Goal: Check status: Check status

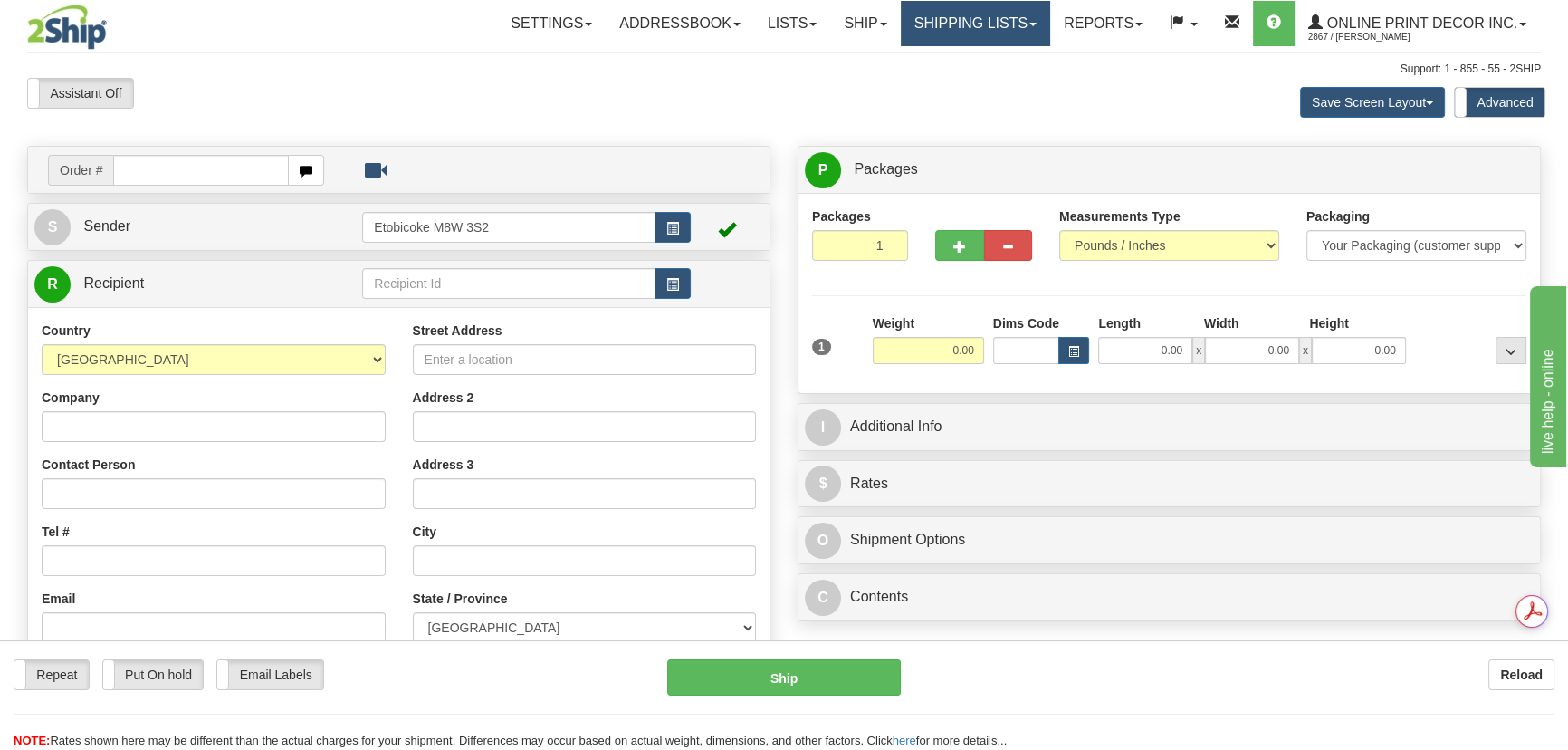
click at [1033, 18] on link "Shipping lists" at bounding box center [975, 24] width 150 height 45
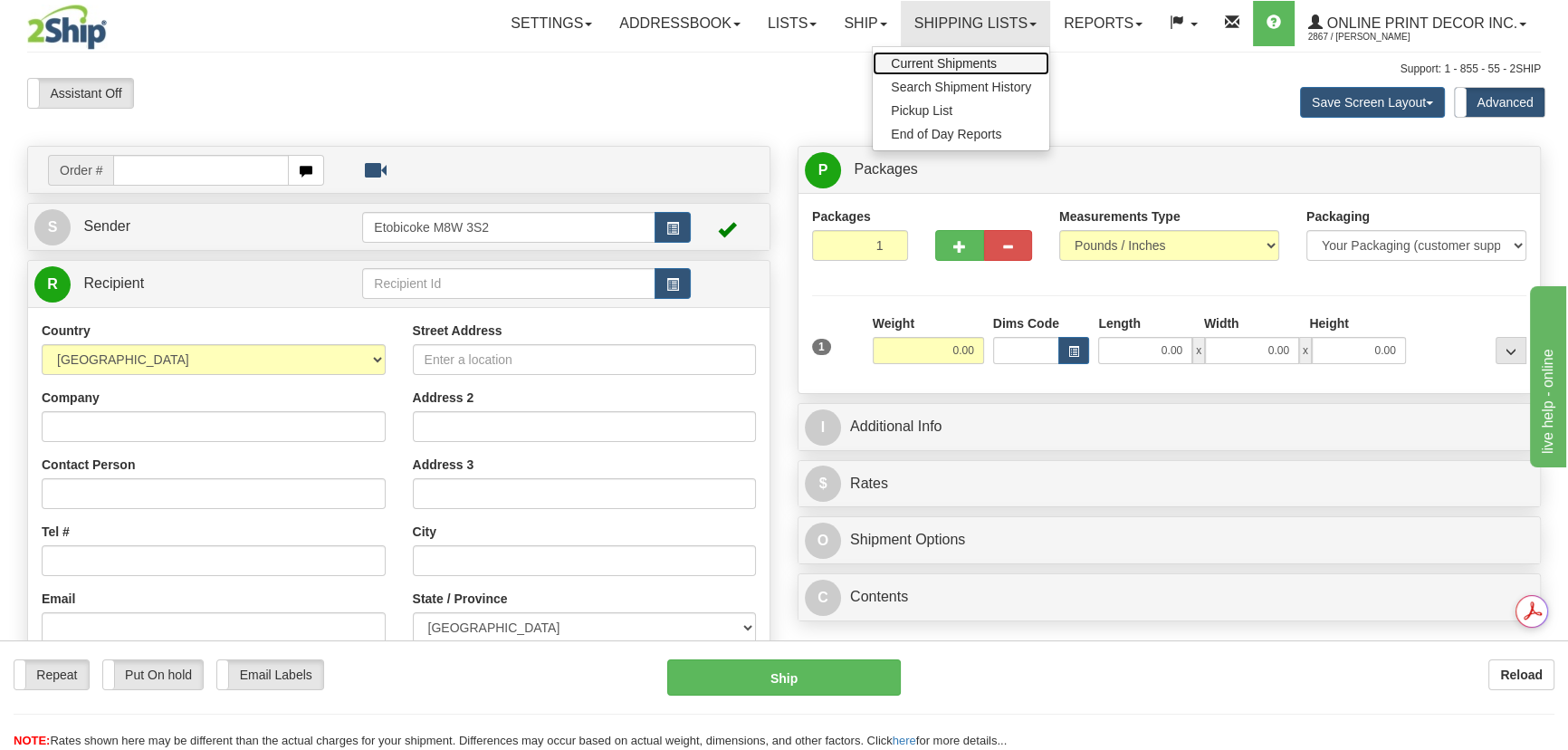
click at [997, 68] on link "Current Shipments" at bounding box center [961, 63] width 177 height 24
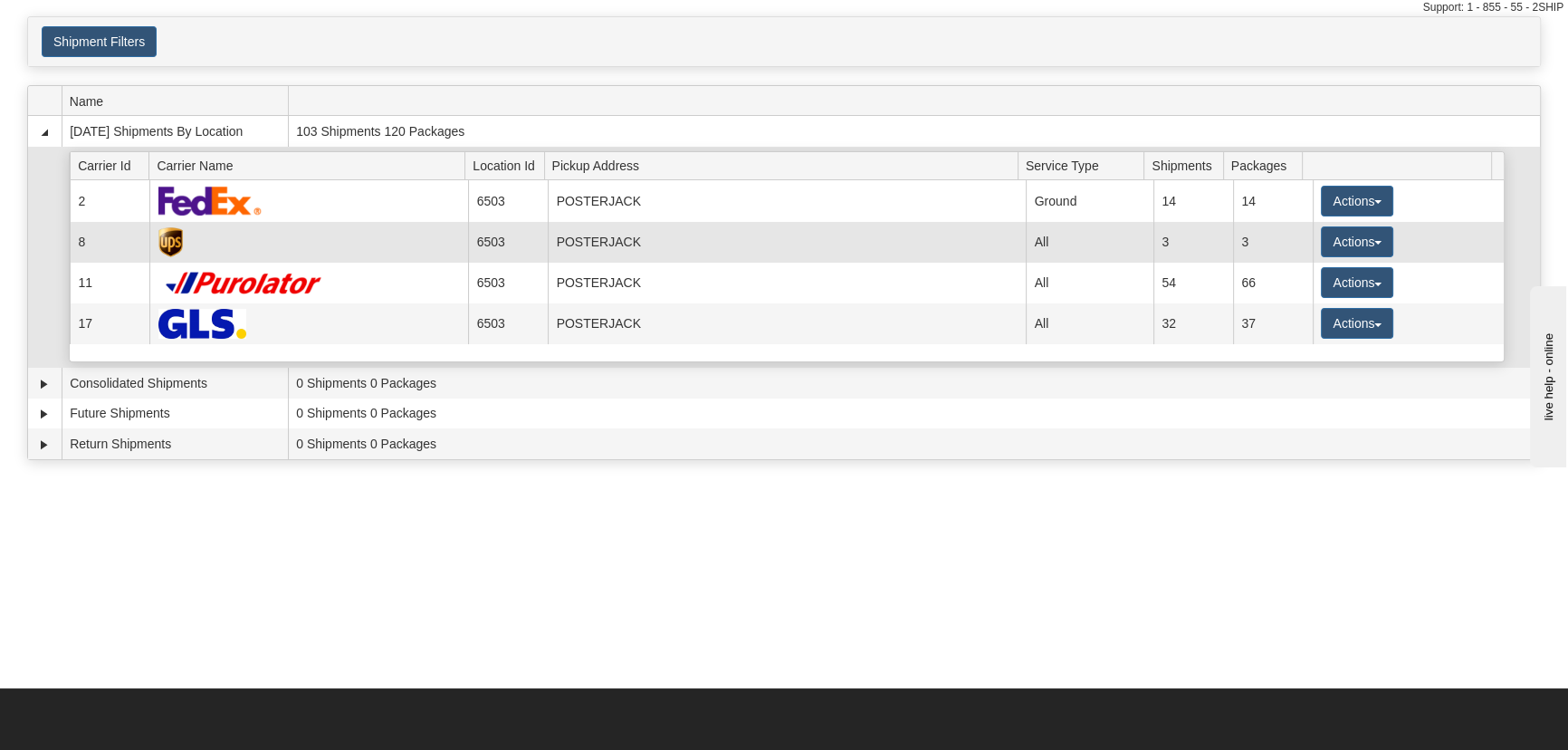
scroll to position [164, 0]
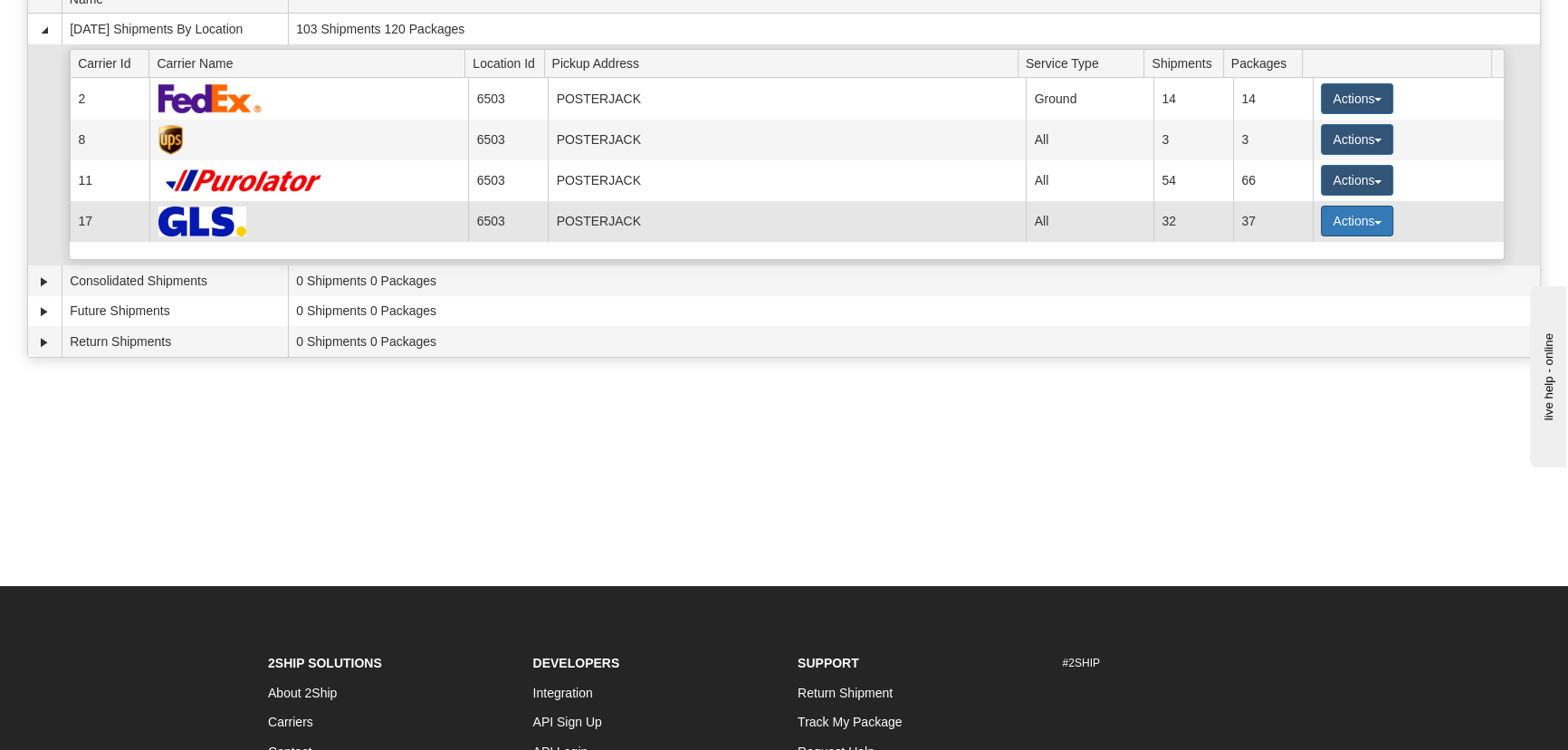
click at [1350, 209] on button "Actions" at bounding box center [1358, 221] width 73 height 31
click at [1313, 250] on span "Details" at bounding box center [1291, 255] width 49 height 13
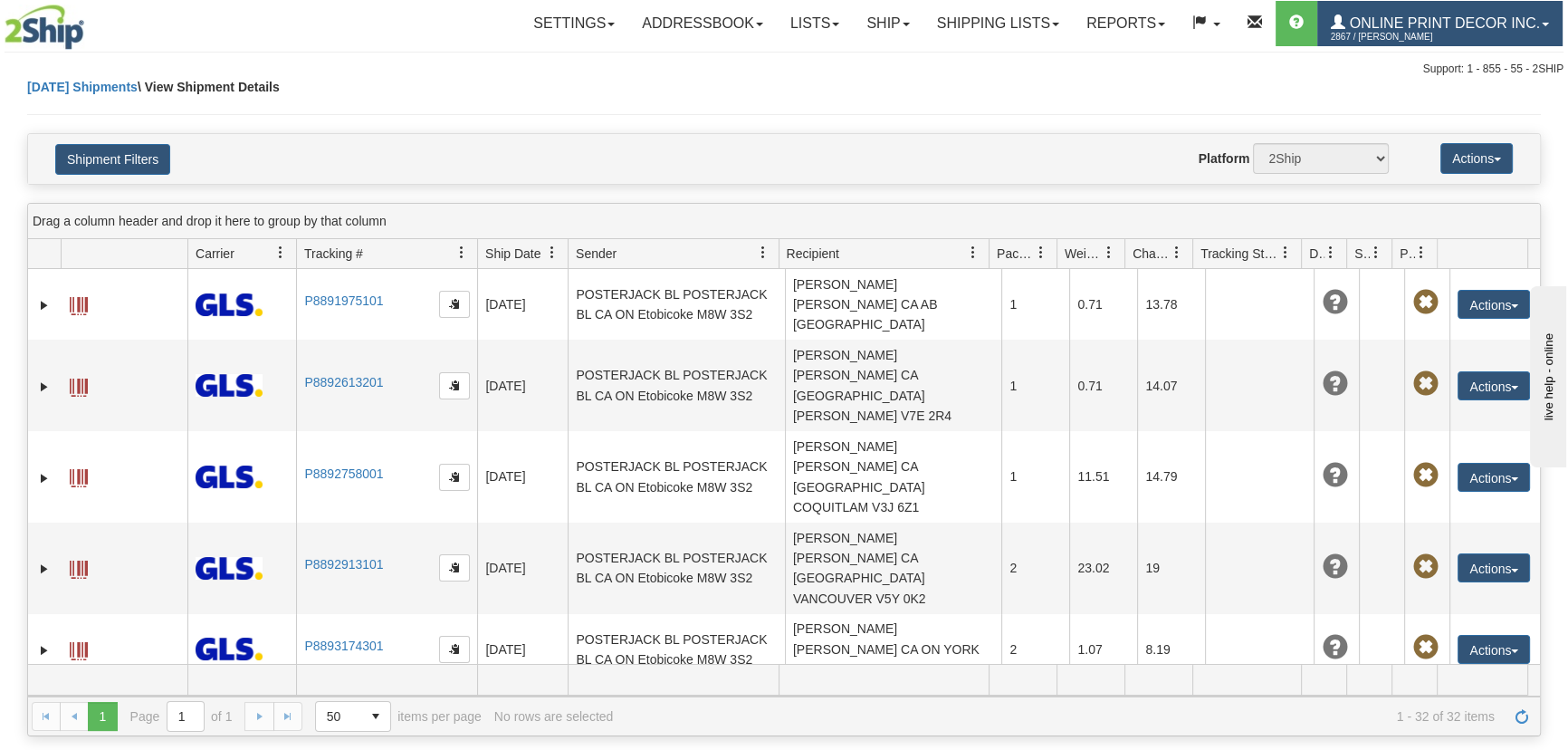
click at [1414, 22] on span "Online Print Decor Inc." at bounding box center [1443, 23] width 195 height 15
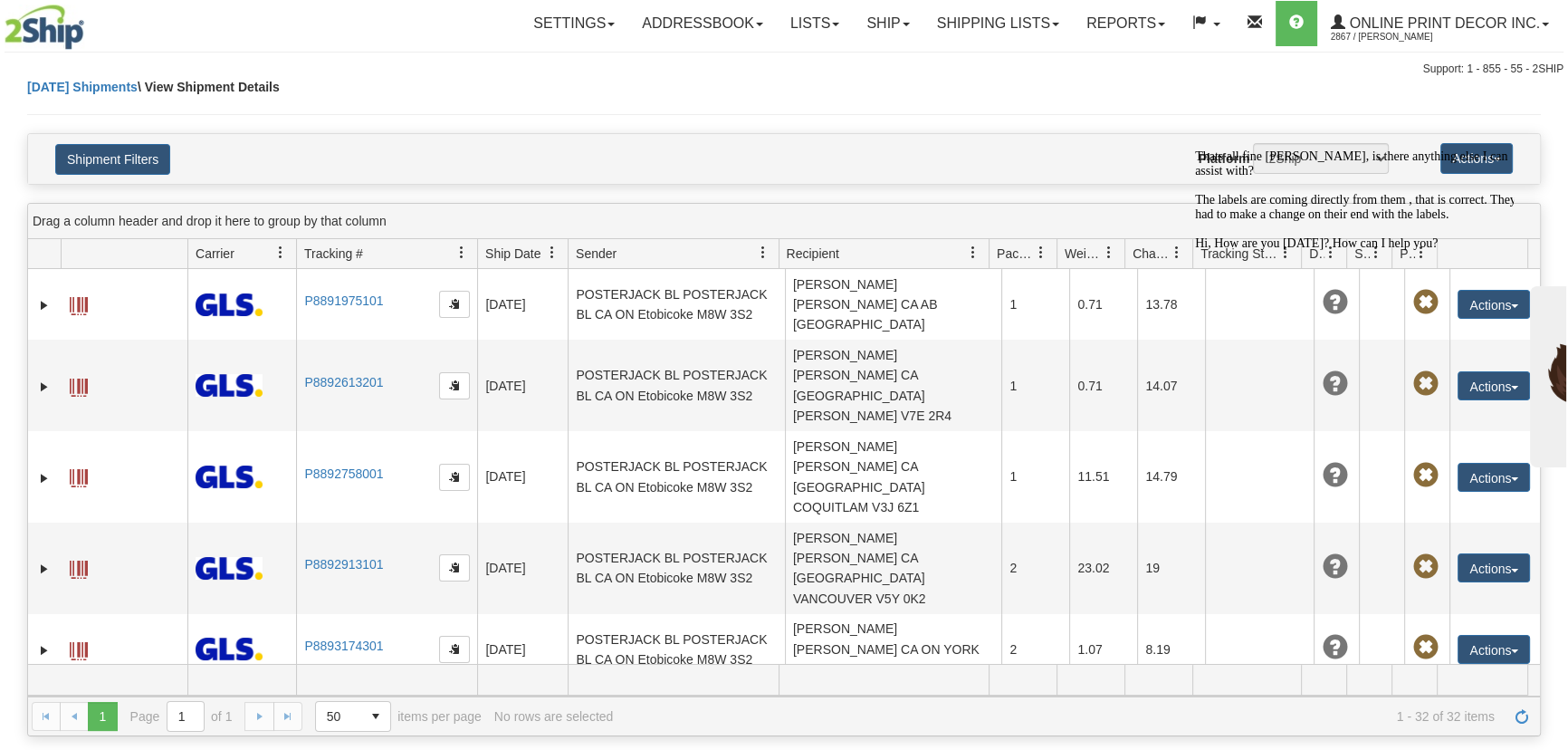
drag, startPoint x: 878, startPoint y: 30, endPoint x: 880, endPoint y: 46, distance: 16.1
click at [878, 30] on link "Ship" at bounding box center [887, 24] width 70 height 45
click at [881, 65] on link "Ship Screen" at bounding box center [840, 63] width 164 height 24
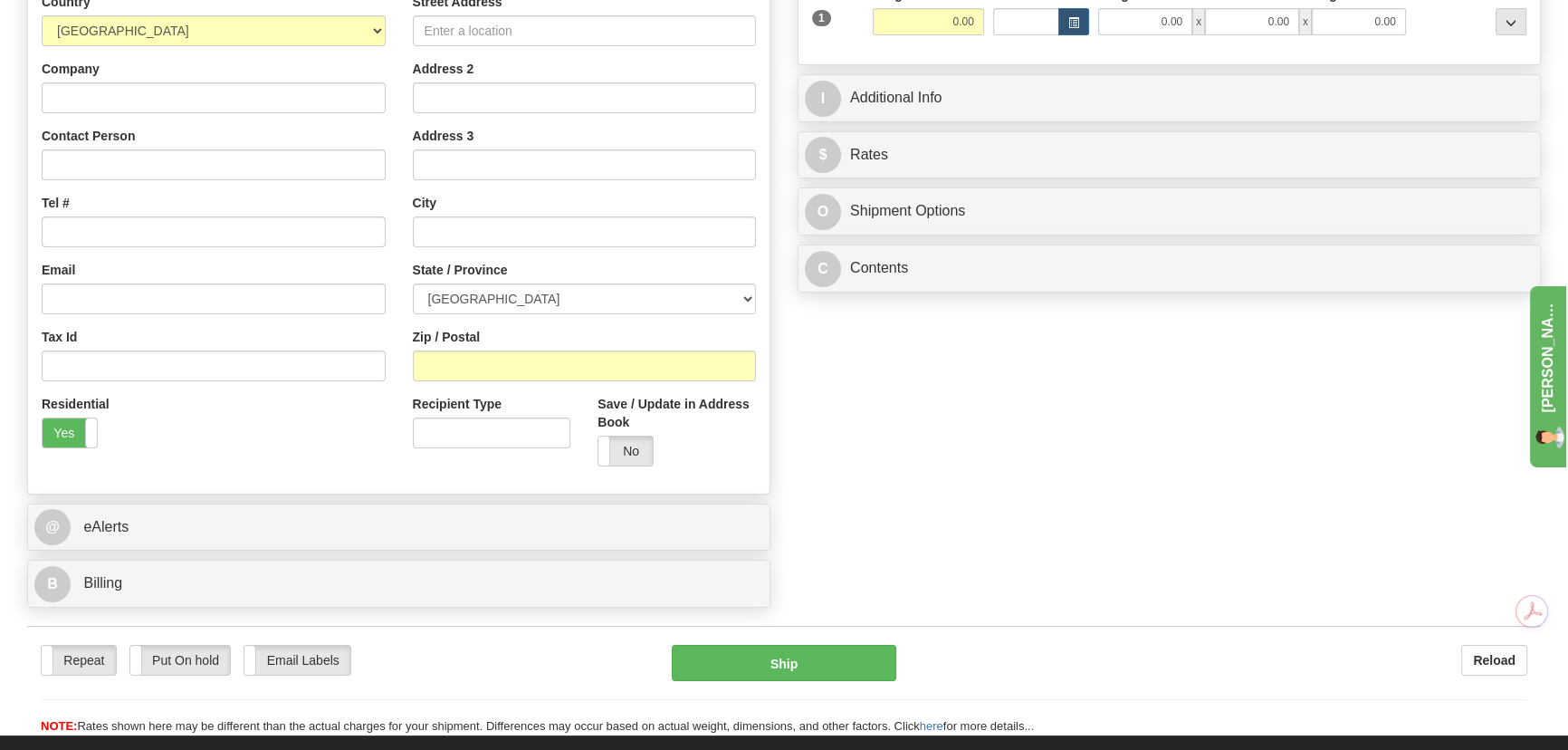
scroll to position [247, 0]
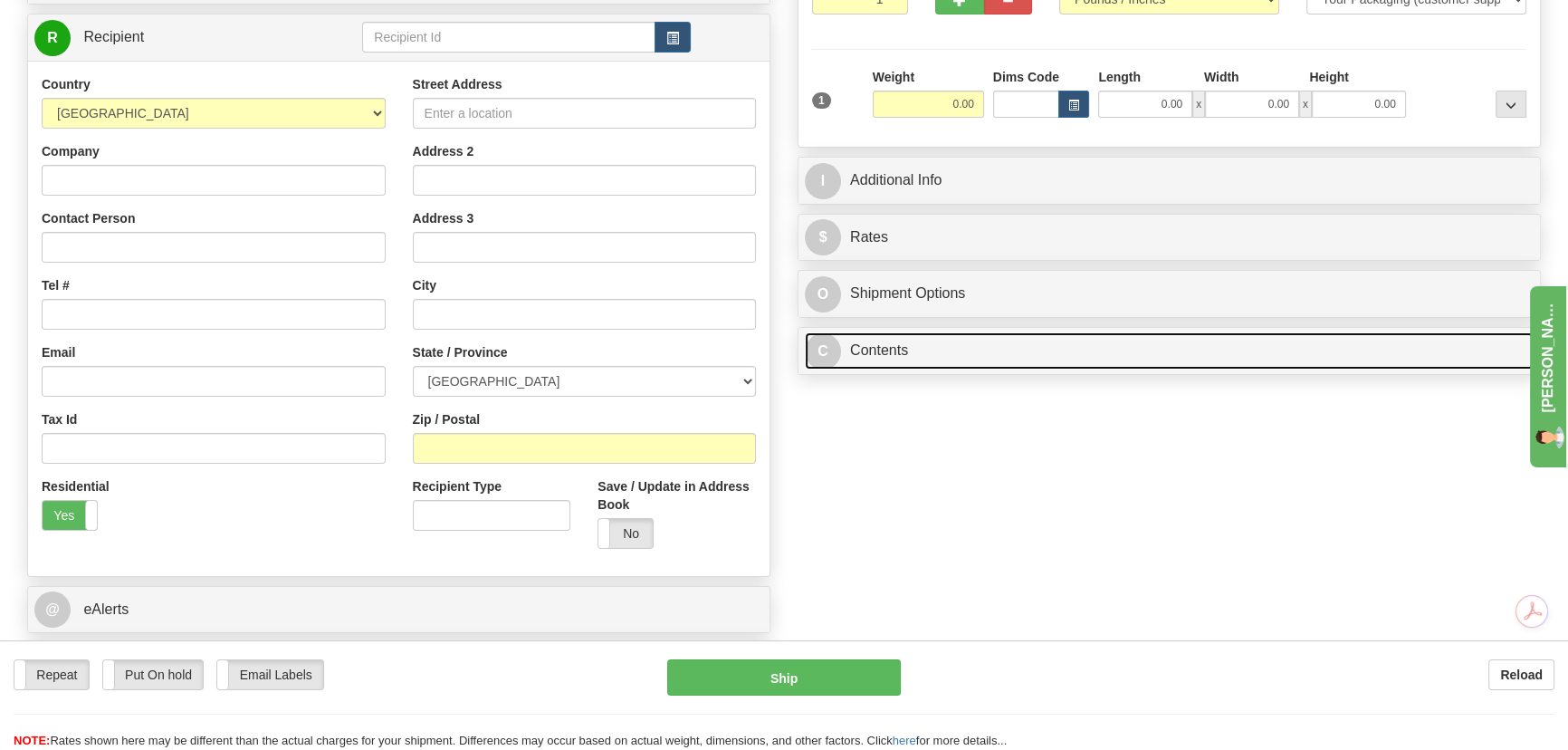
click at [978, 348] on link "C Contents" at bounding box center [1169, 351] width 729 height 37
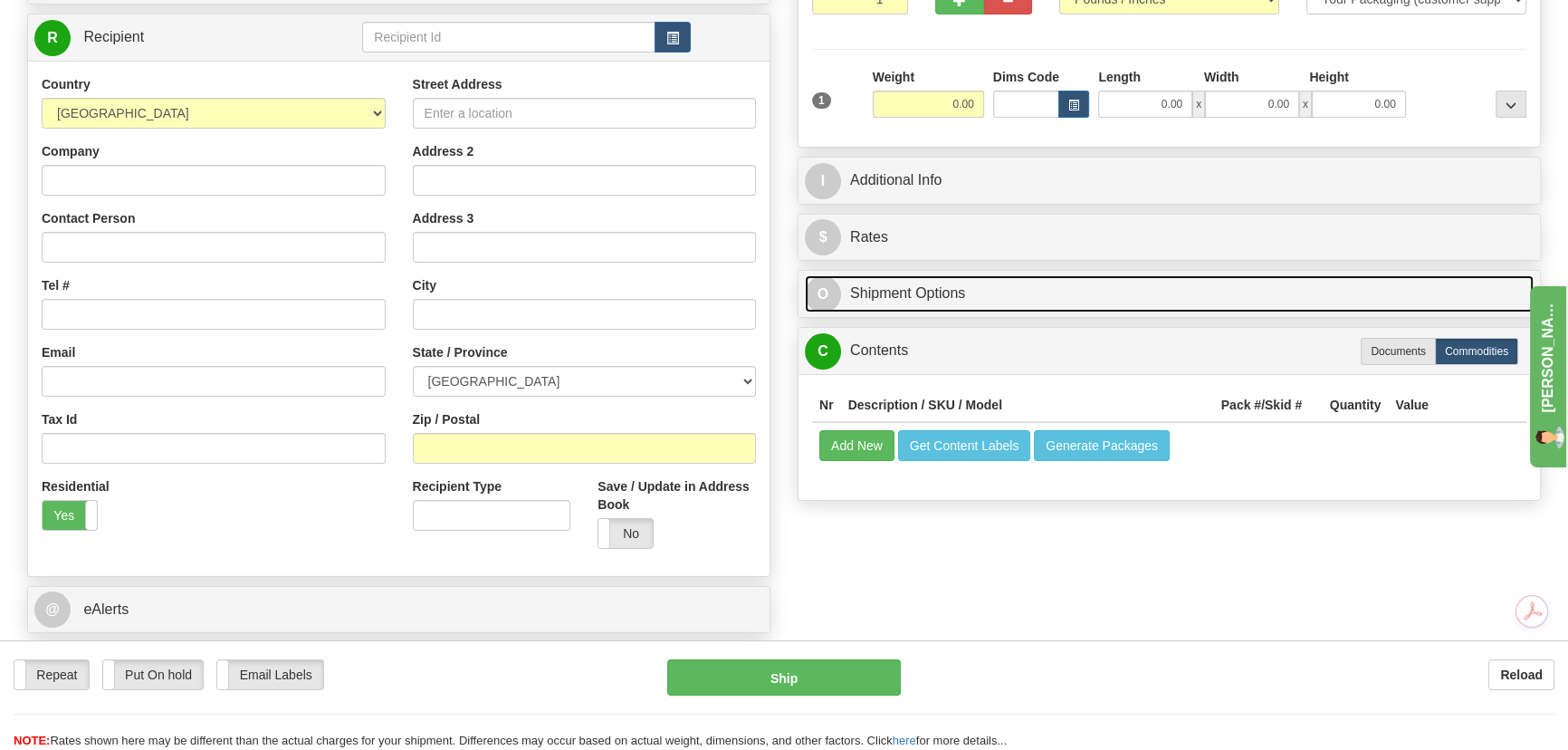
click at [969, 309] on link "O Shipment Options" at bounding box center [1169, 294] width 729 height 37
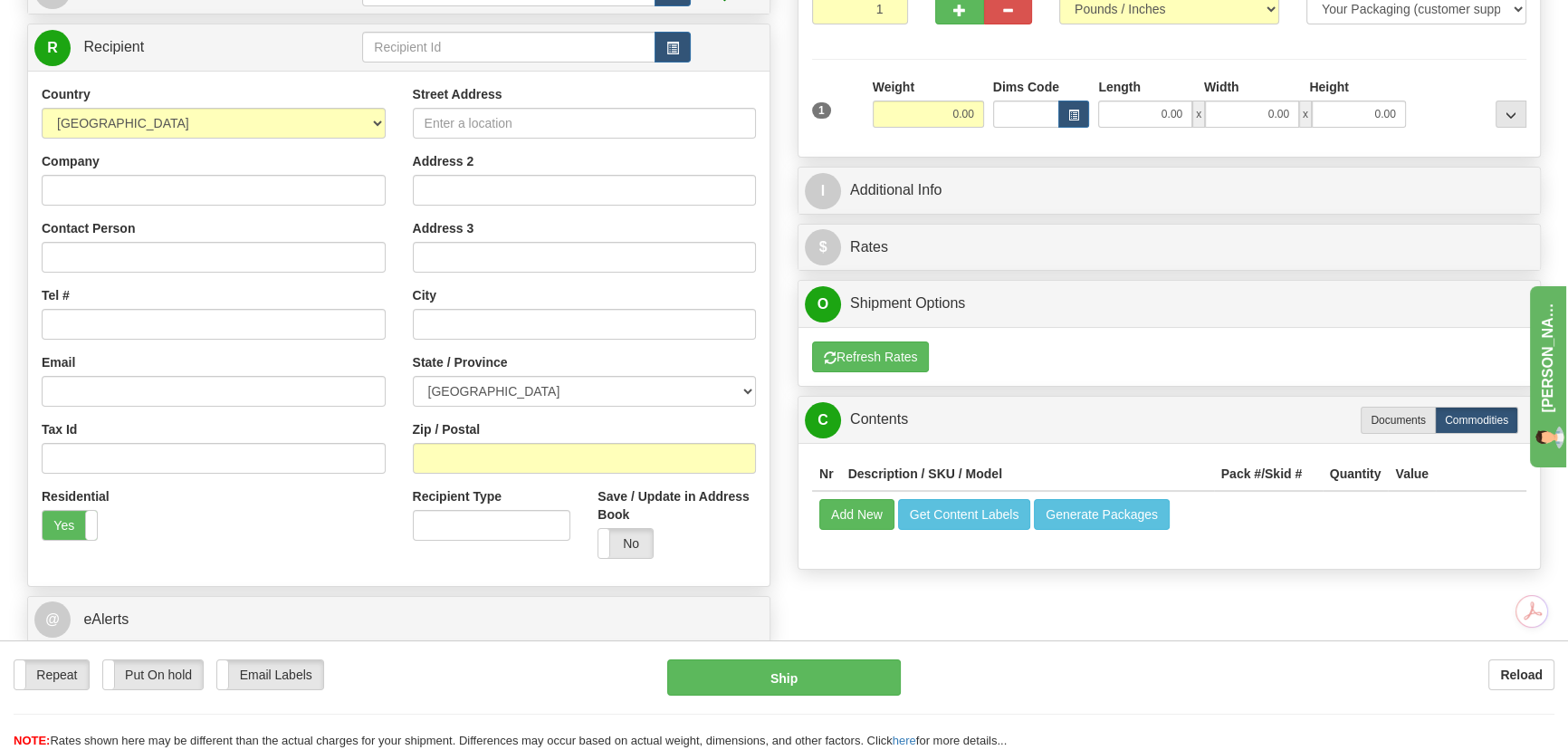
scroll to position [329, 0]
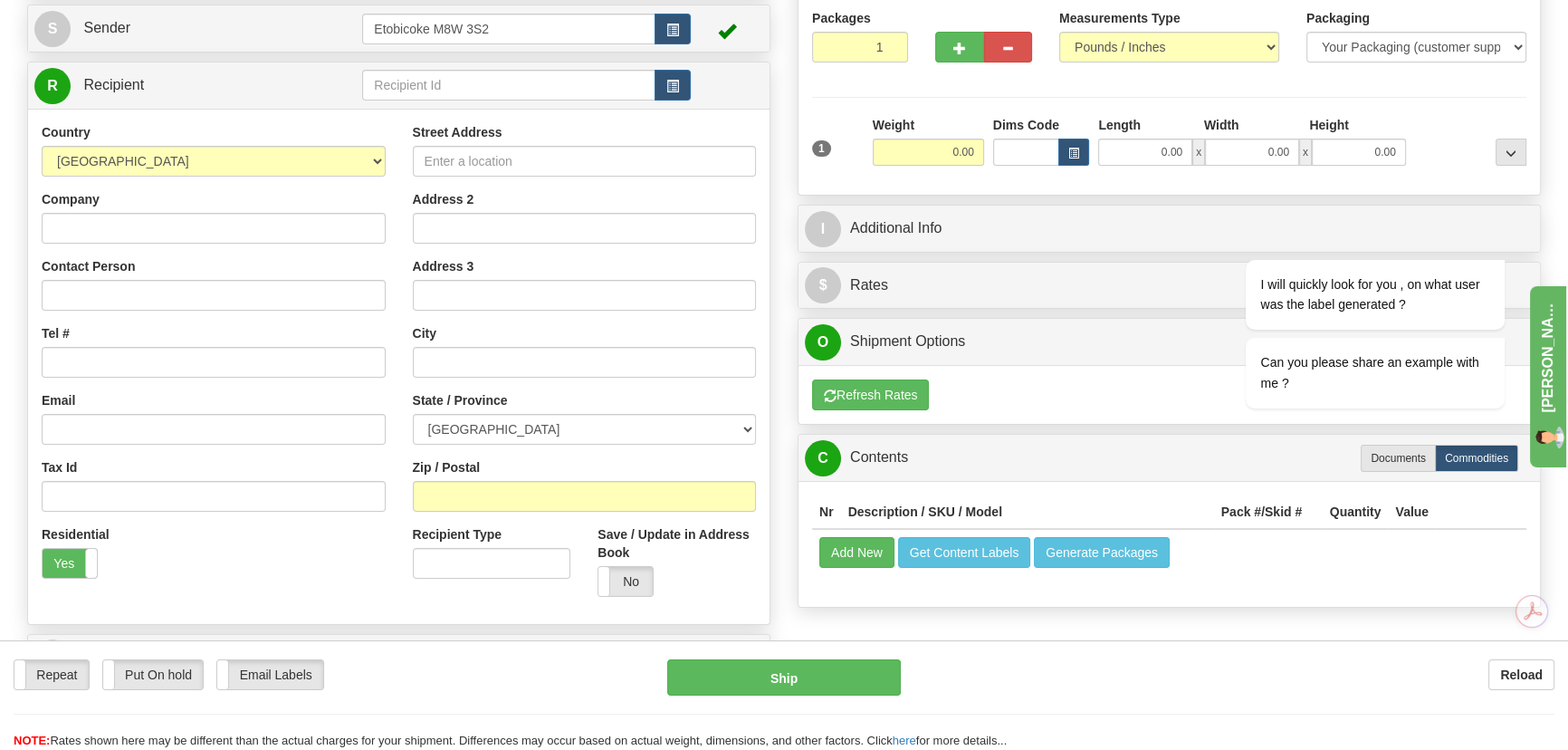
scroll to position [0, 0]
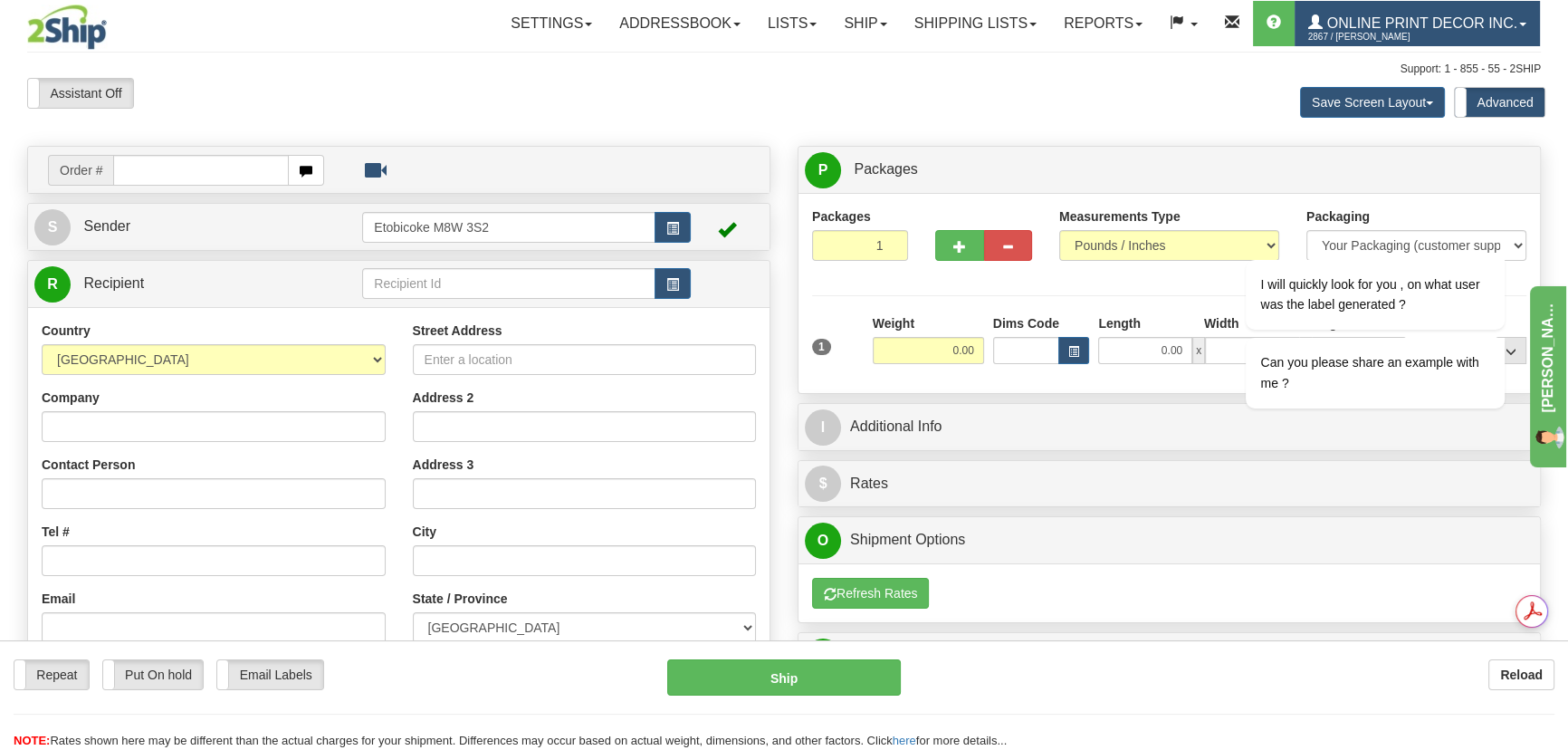
click at [1504, 22] on span "Online Print Decor Inc." at bounding box center [1420, 23] width 195 height 15
click at [1516, 24] on span "Online Print Decor Inc." at bounding box center [1420, 23] width 195 height 15
click at [1519, 18] on link "Online Print Decor Inc. 2867 / Tim Faught" at bounding box center [1418, 24] width 246 height 45
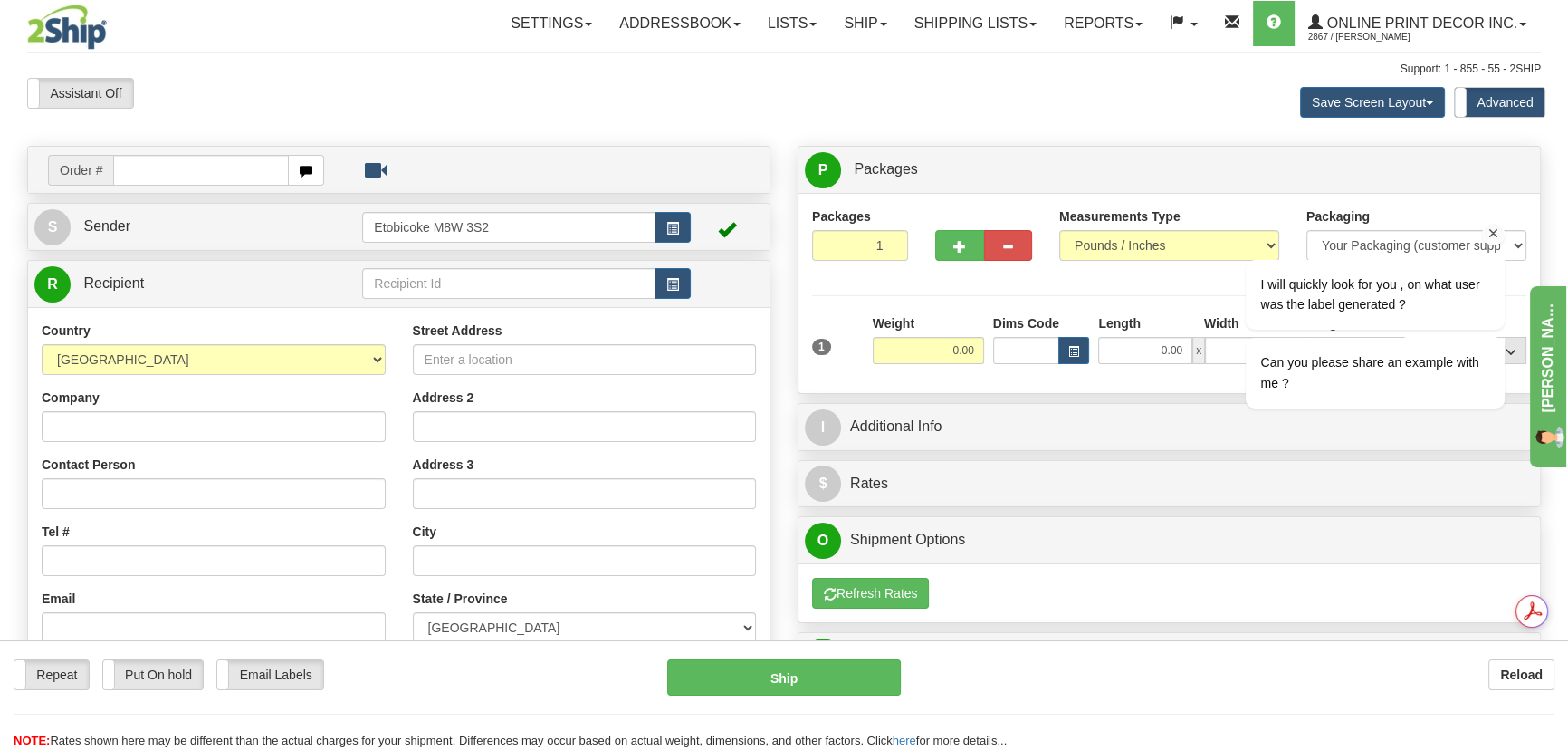
click at [1387, 294] on div "I will quickly look for you , on what user was the label generated ?" at bounding box center [1376, 295] width 230 height 41
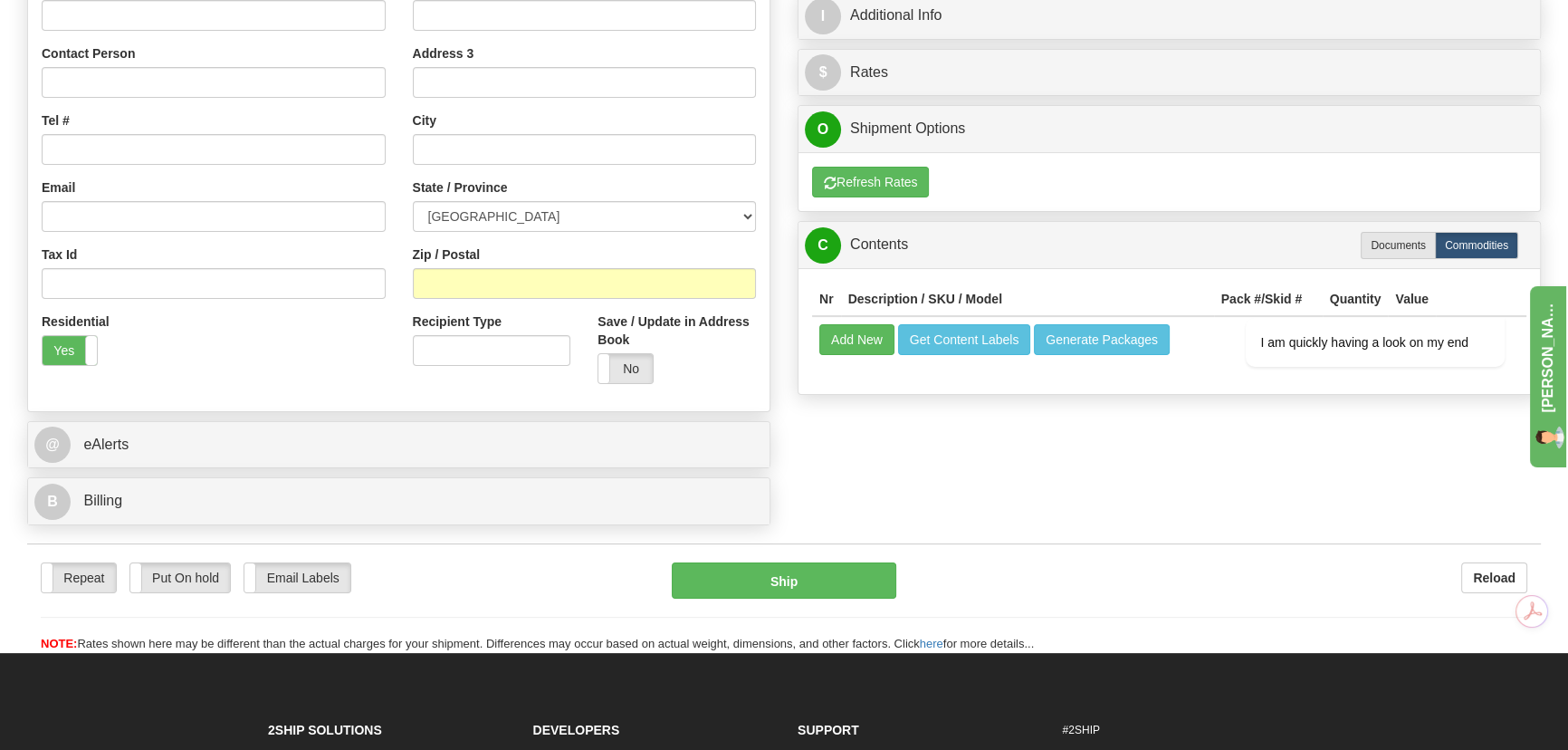
scroll to position [164, 0]
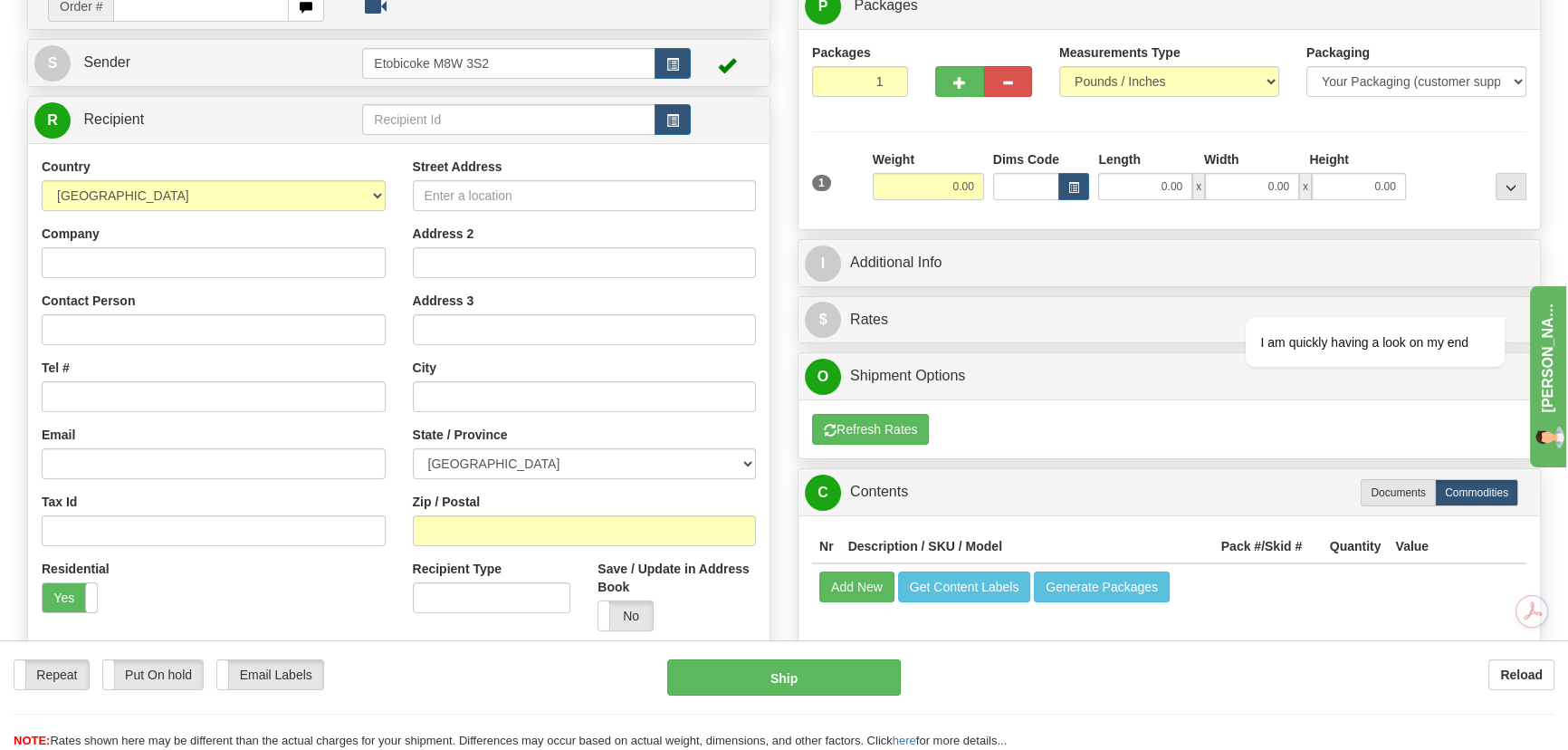
click at [917, 252] on link "I Additional Info" at bounding box center [1169, 263] width 729 height 37
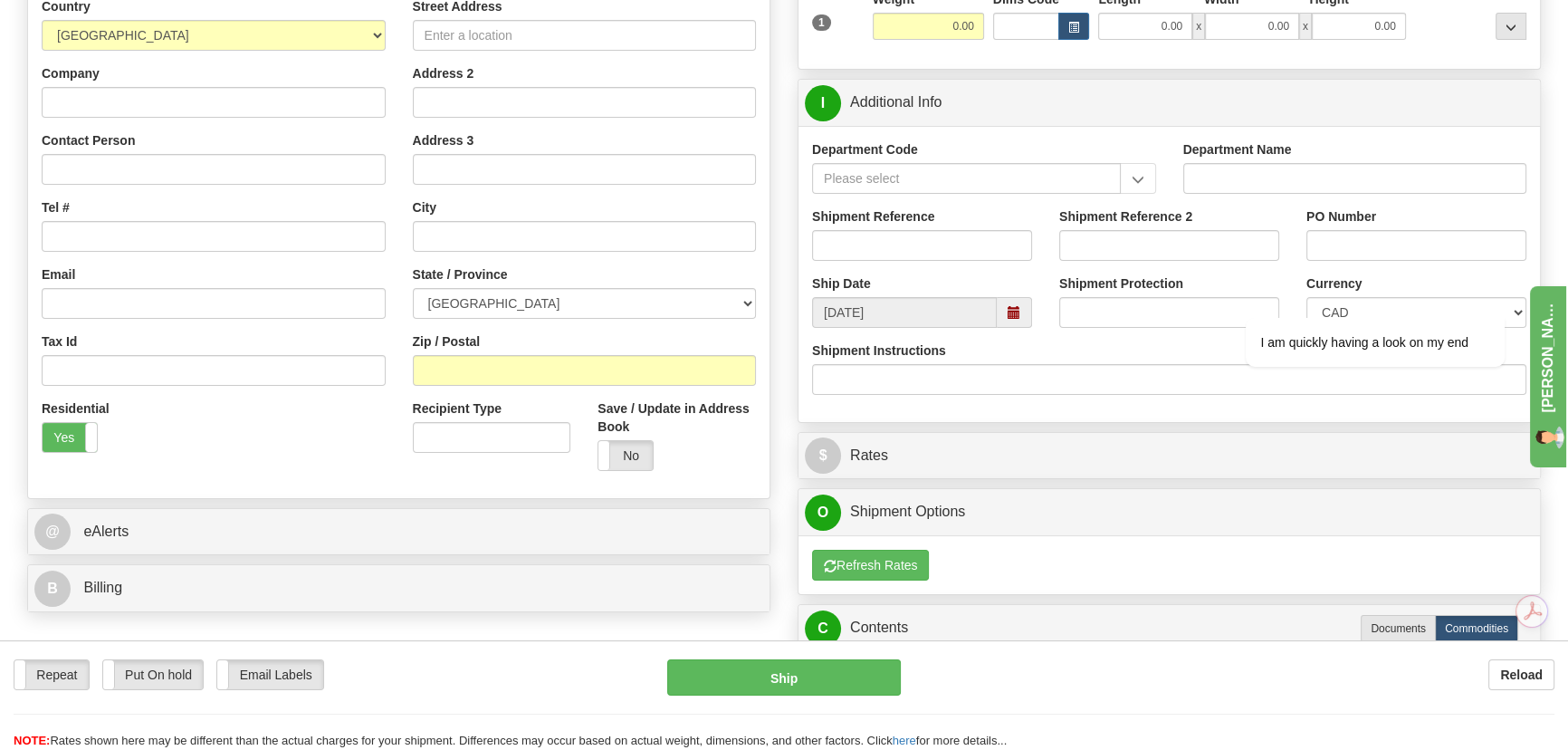
scroll to position [329, 0]
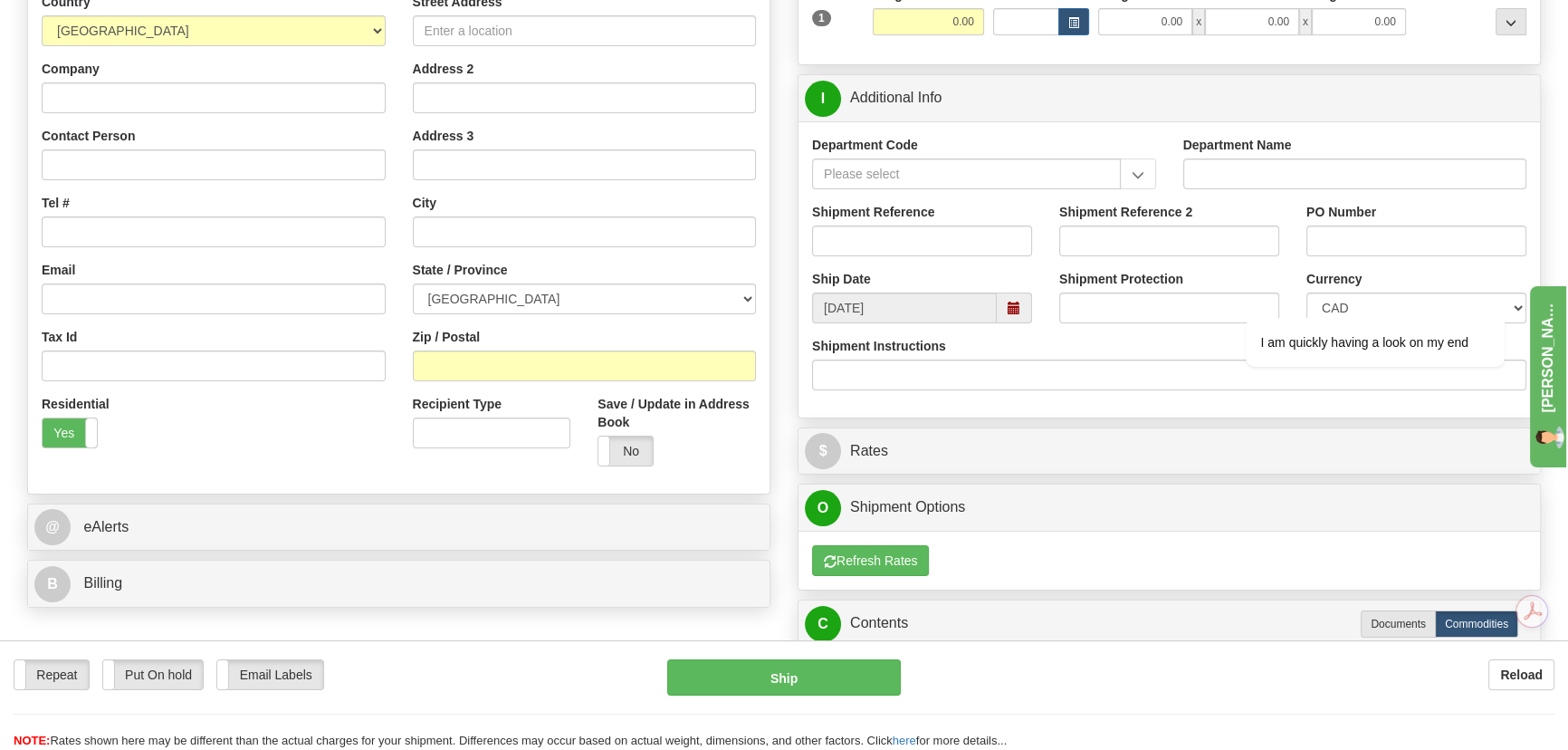
click at [1011, 310] on span at bounding box center [1014, 308] width 13 height 13
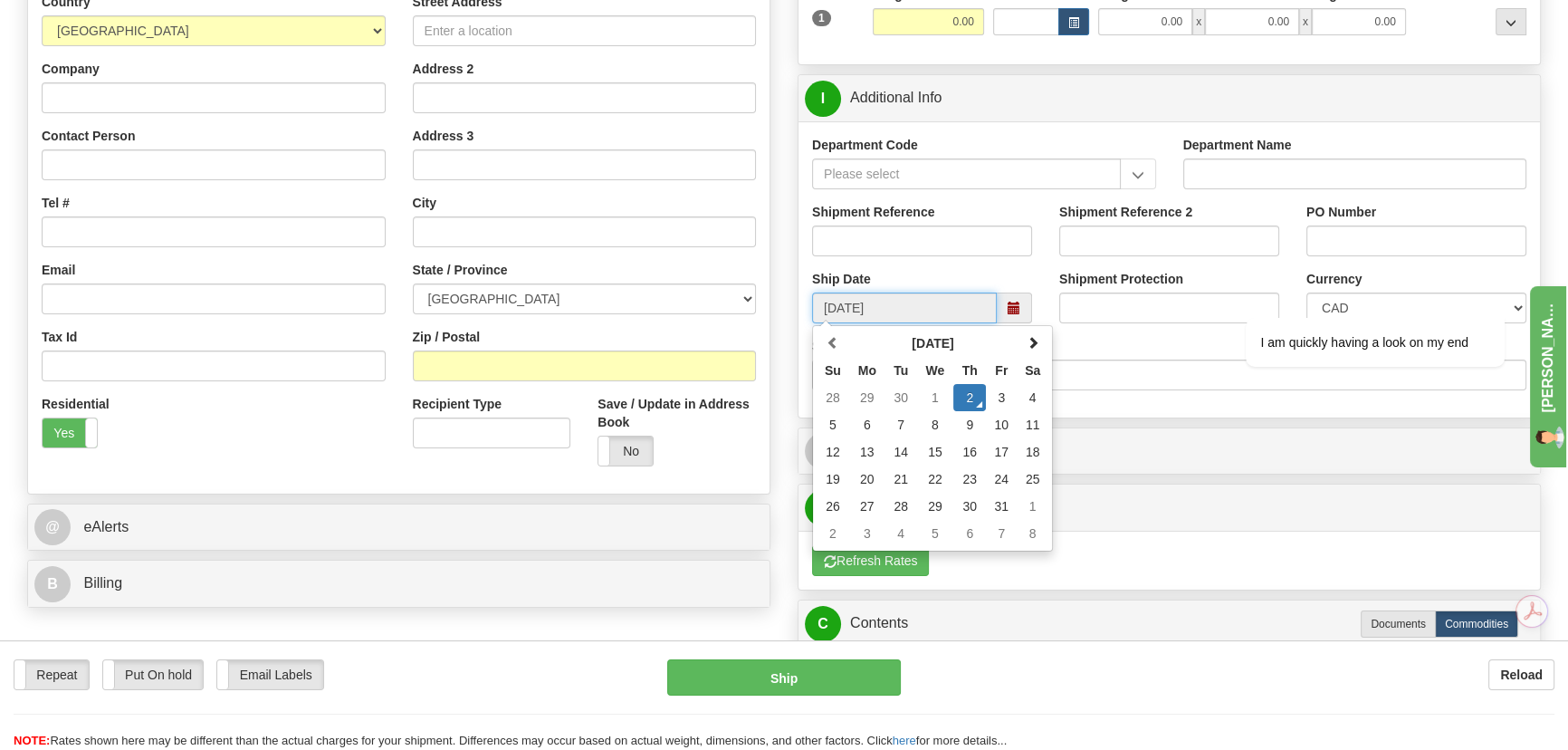
click at [1011, 310] on span at bounding box center [1014, 308] width 13 height 13
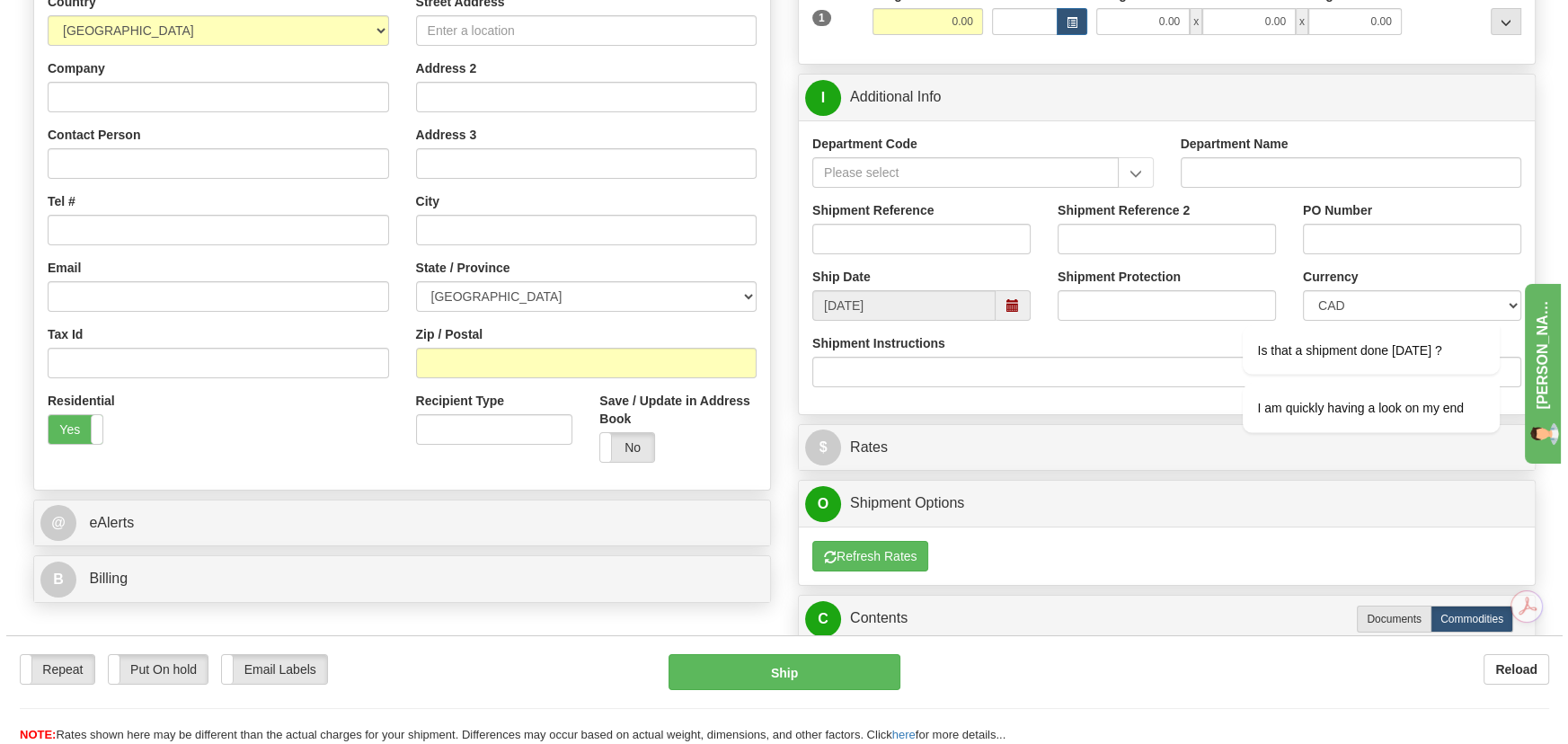
scroll to position [81, 0]
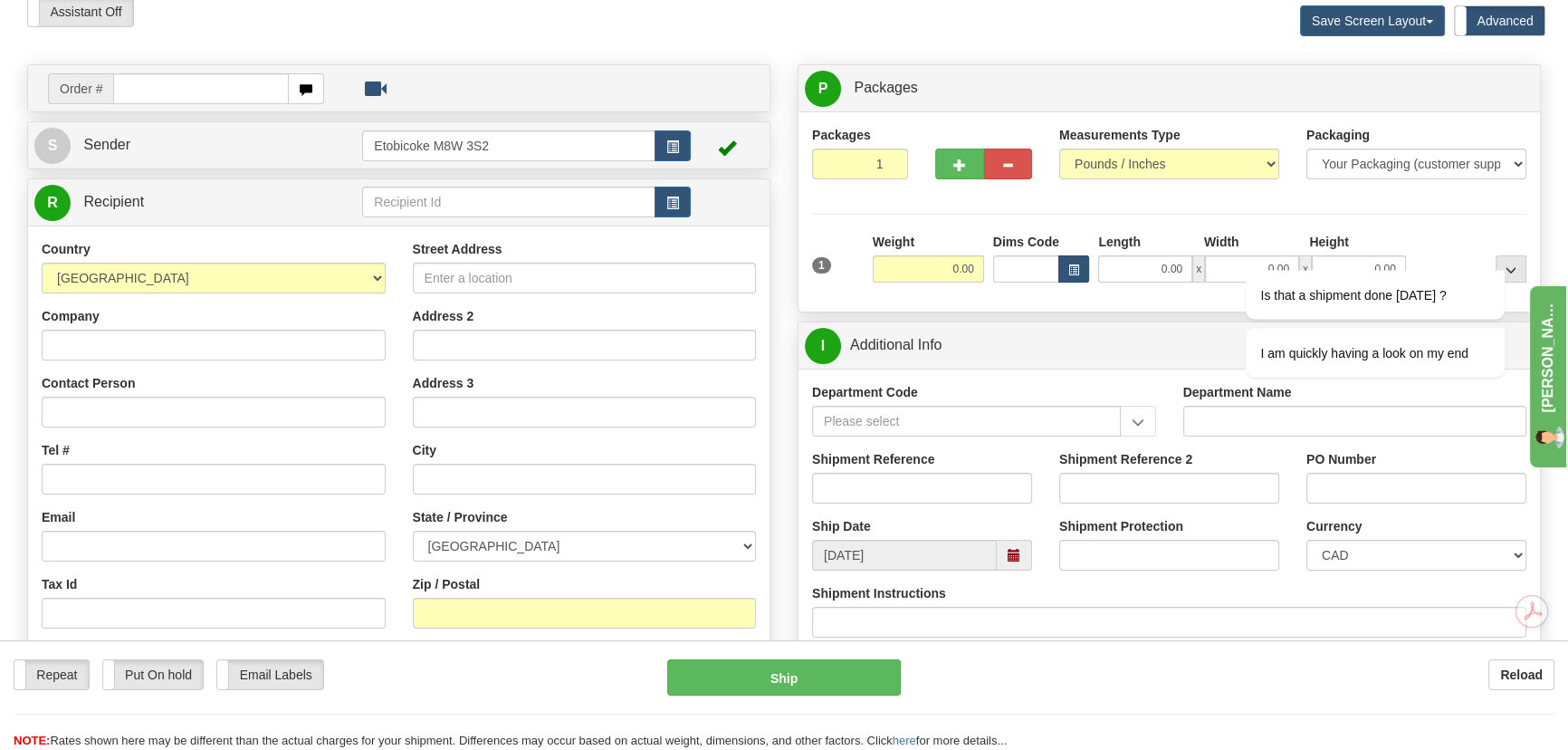
click at [1076, 258] on button "button" at bounding box center [1074, 269] width 31 height 27
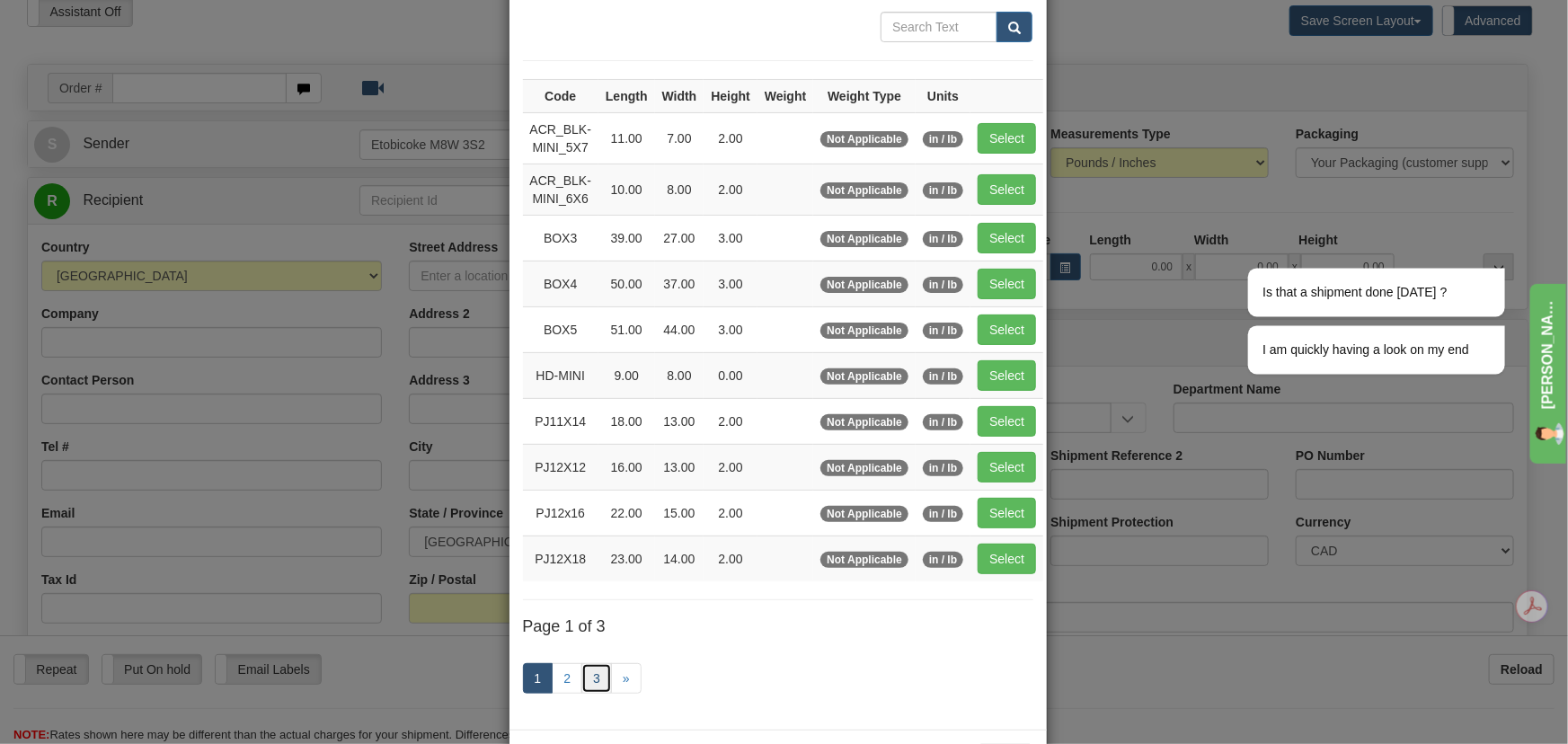
click at [596, 673] on link "3" at bounding box center [596, 678] width 31 height 31
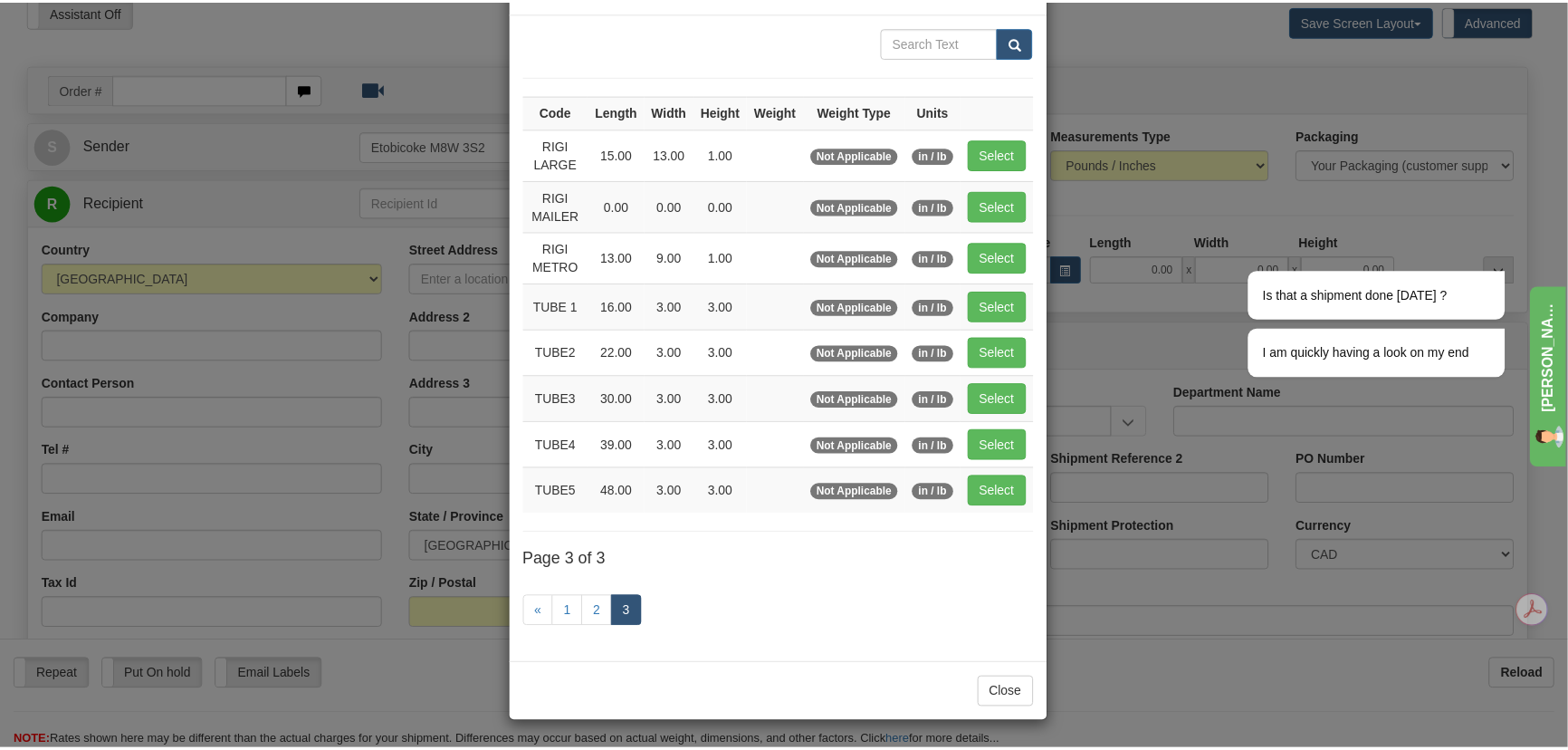
scroll to position [63, 0]
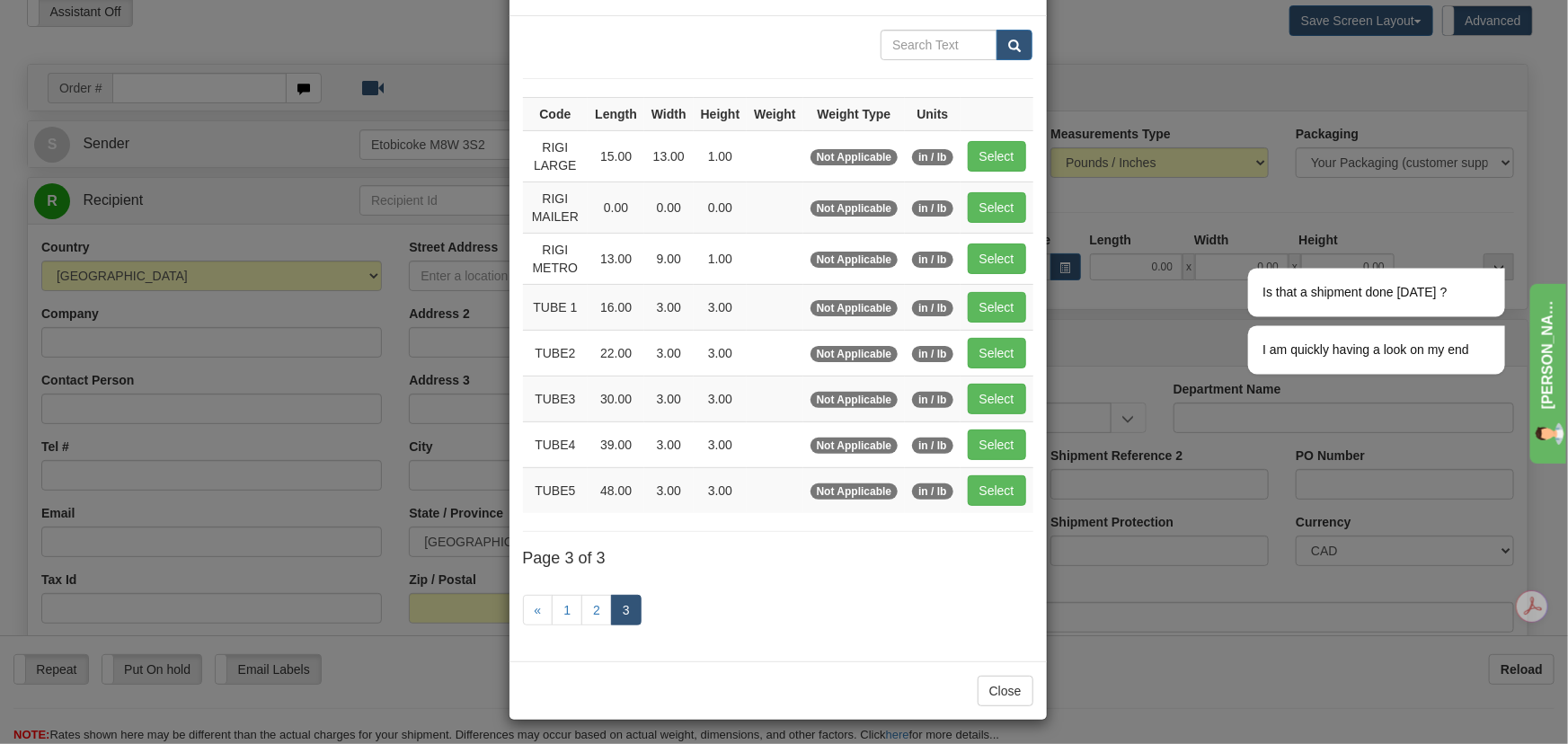
click at [553, 681] on div "Close" at bounding box center [777, 690] width 537 height 58
drag, startPoint x: 732, startPoint y: 396, endPoint x: 591, endPoint y: 410, distance: 141.7
click at [591, 410] on tr "TUBE3 30.00 3.00 3.00 Not Applicable in / lb Select" at bounding box center [777, 399] width 510 height 46
copy tr "30.00 3.00 3.00"
click at [1006, 682] on button "Close" at bounding box center [1006, 691] width 56 height 31
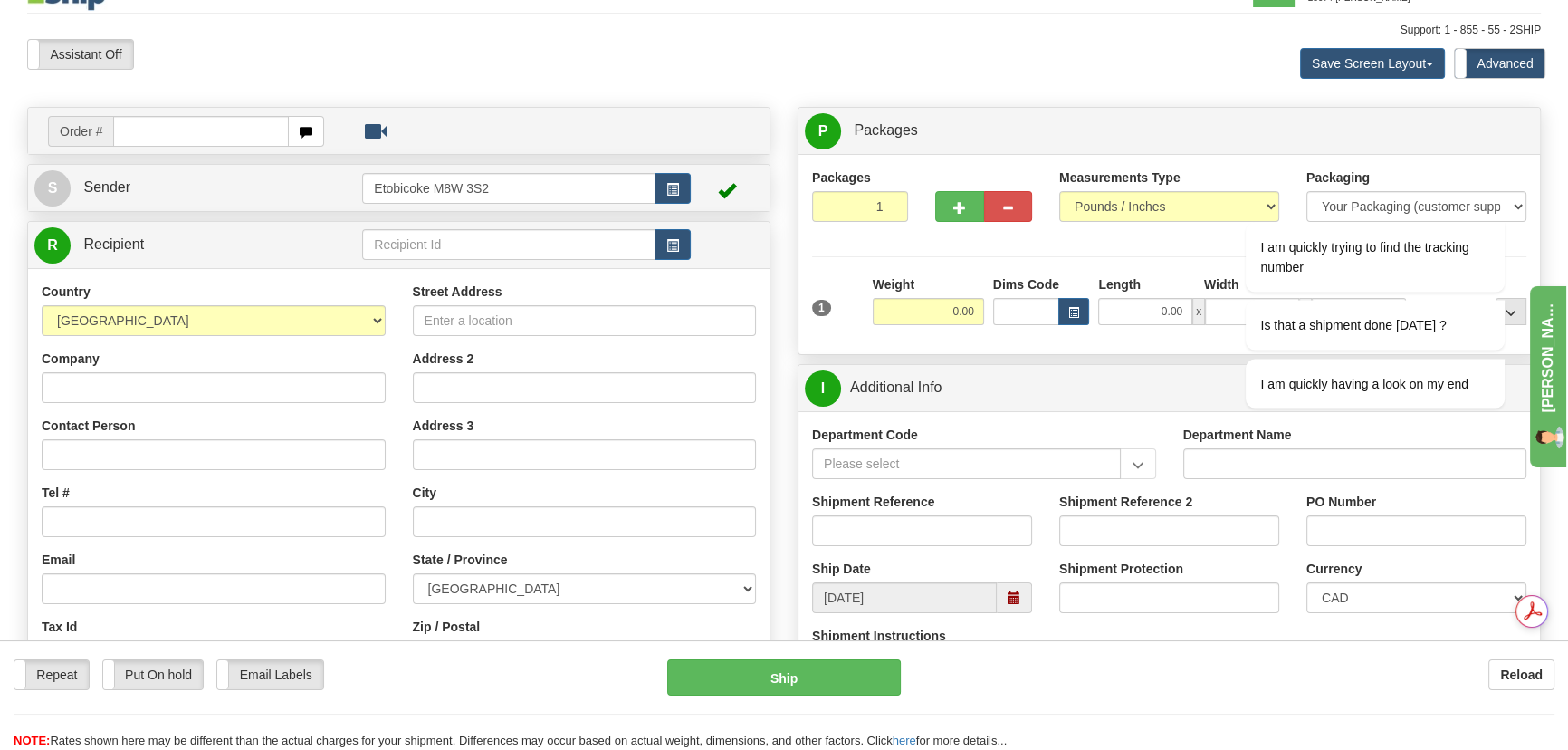
scroll to position [0, 0]
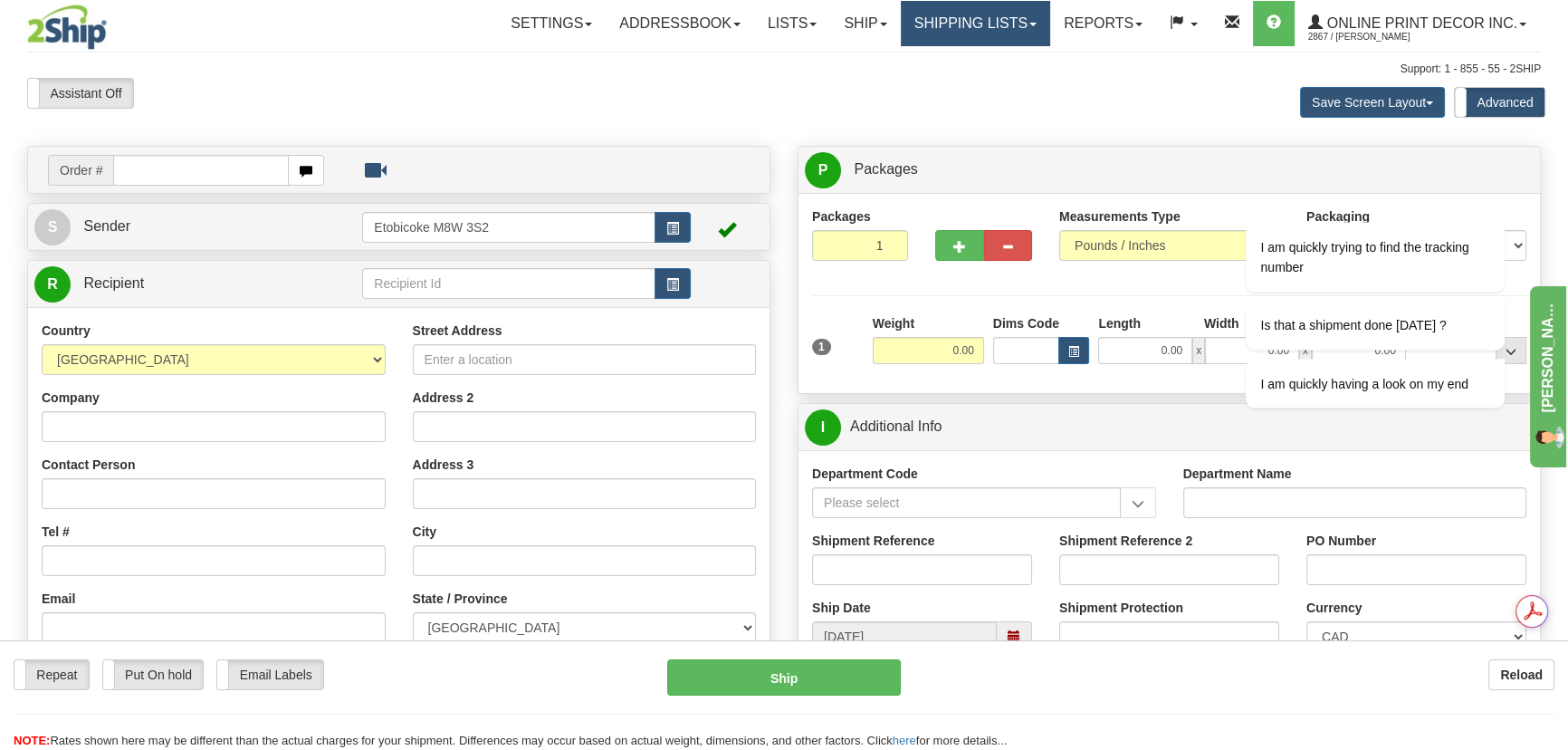
click at [991, 6] on link "Shipping lists" at bounding box center [975, 24] width 150 height 45
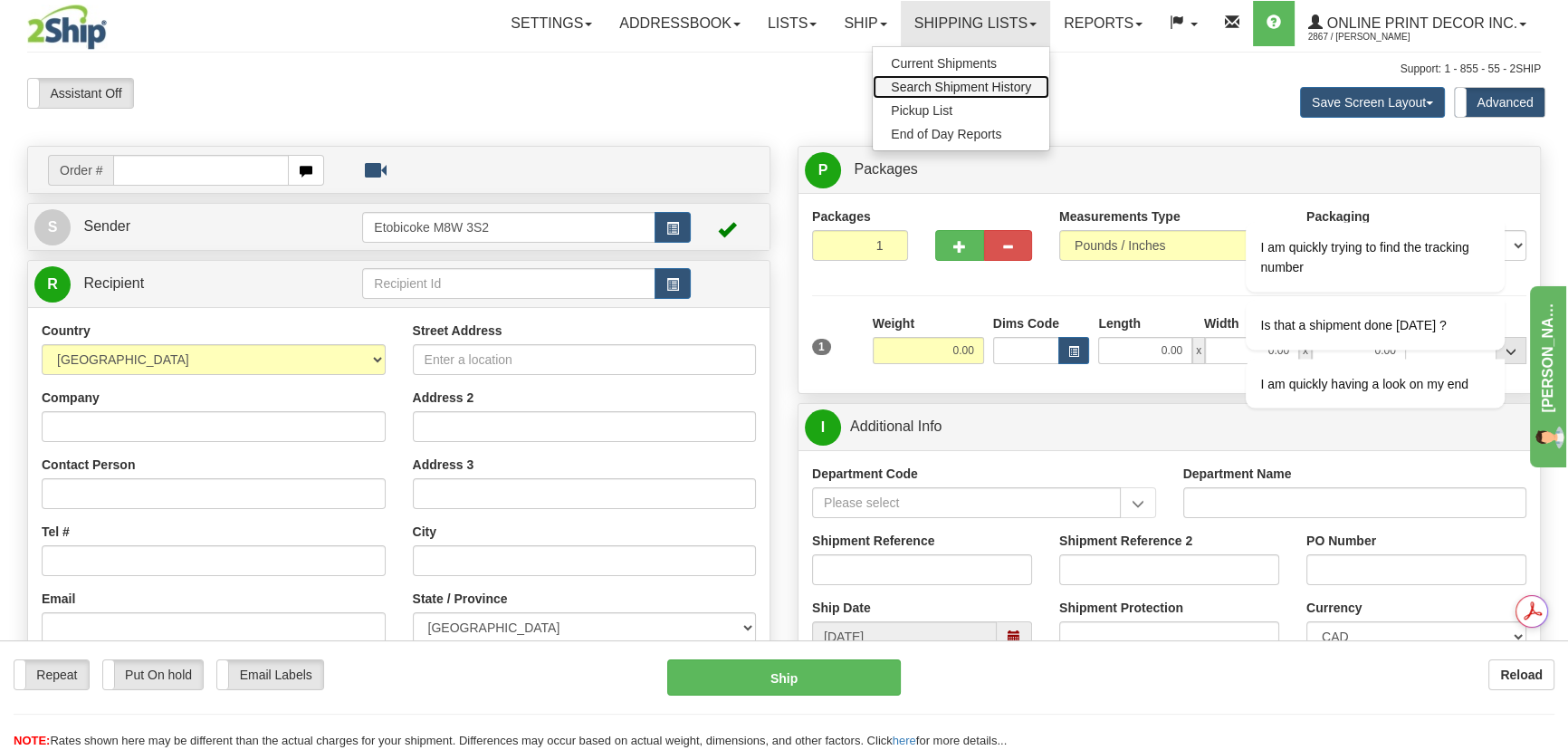
click at [962, 82] on span "Search Shipment History" at bounding box center [961, 87] width 140 height 15
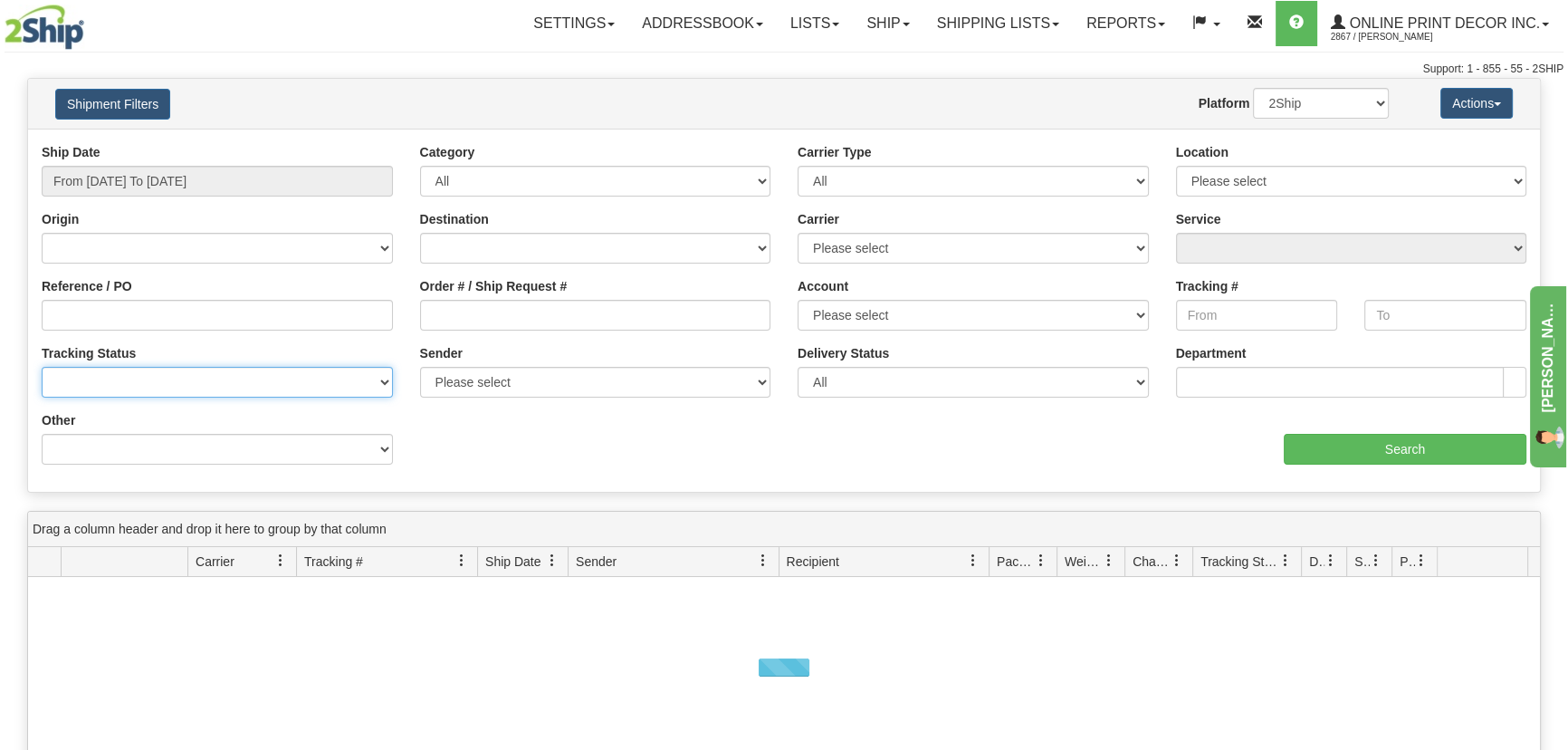
click at [157, 381] on select "No Tracking Info Delivered In Transit Out For Delivery Exception Partial Delive…" at bounding box center [218, 383] width 352 height 31
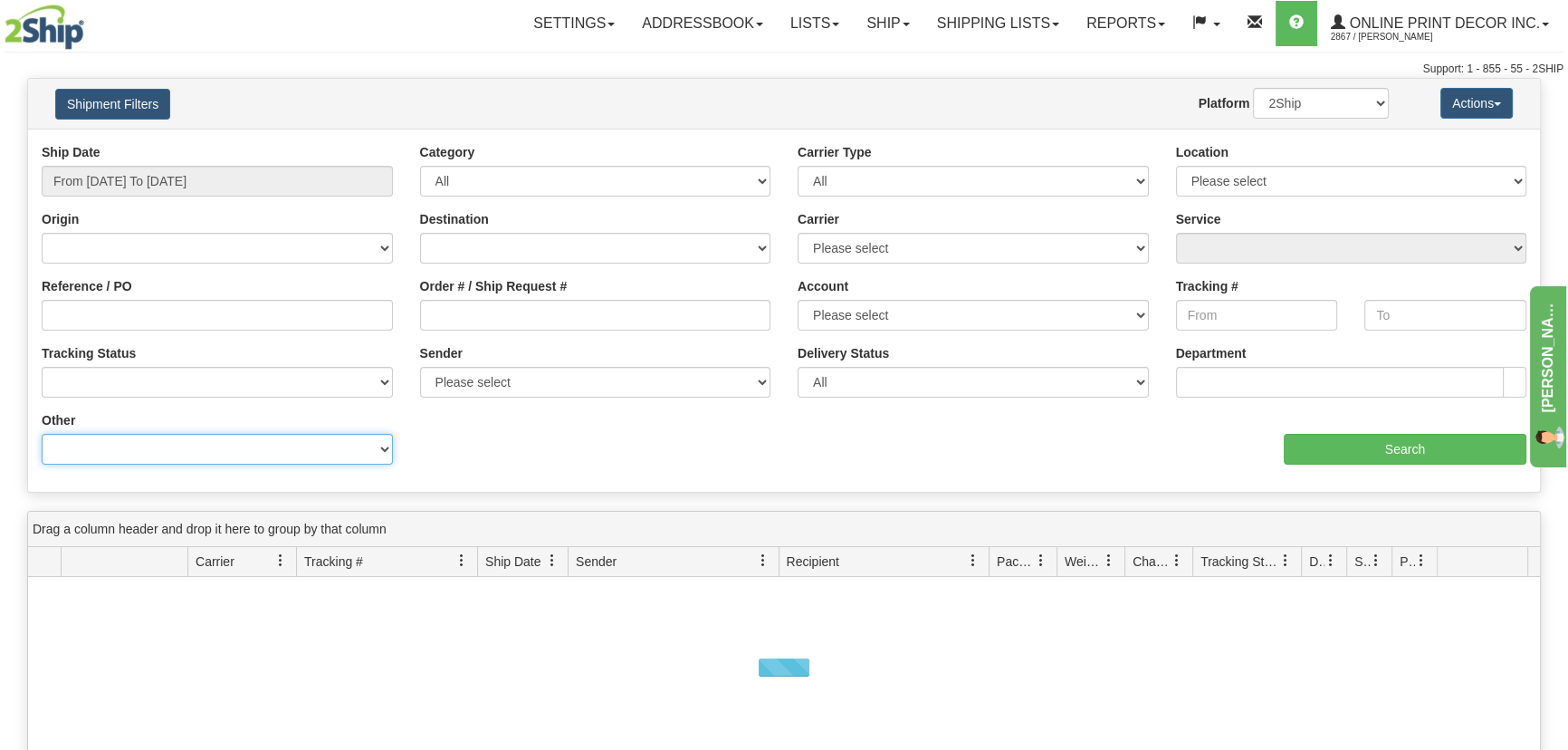
click at [140, 452] on select "Billing Account # Billing Type BOL # (LTL) Commodity Or Documents Consolidation…" at bounding box center [218, 450] width 352 height 31
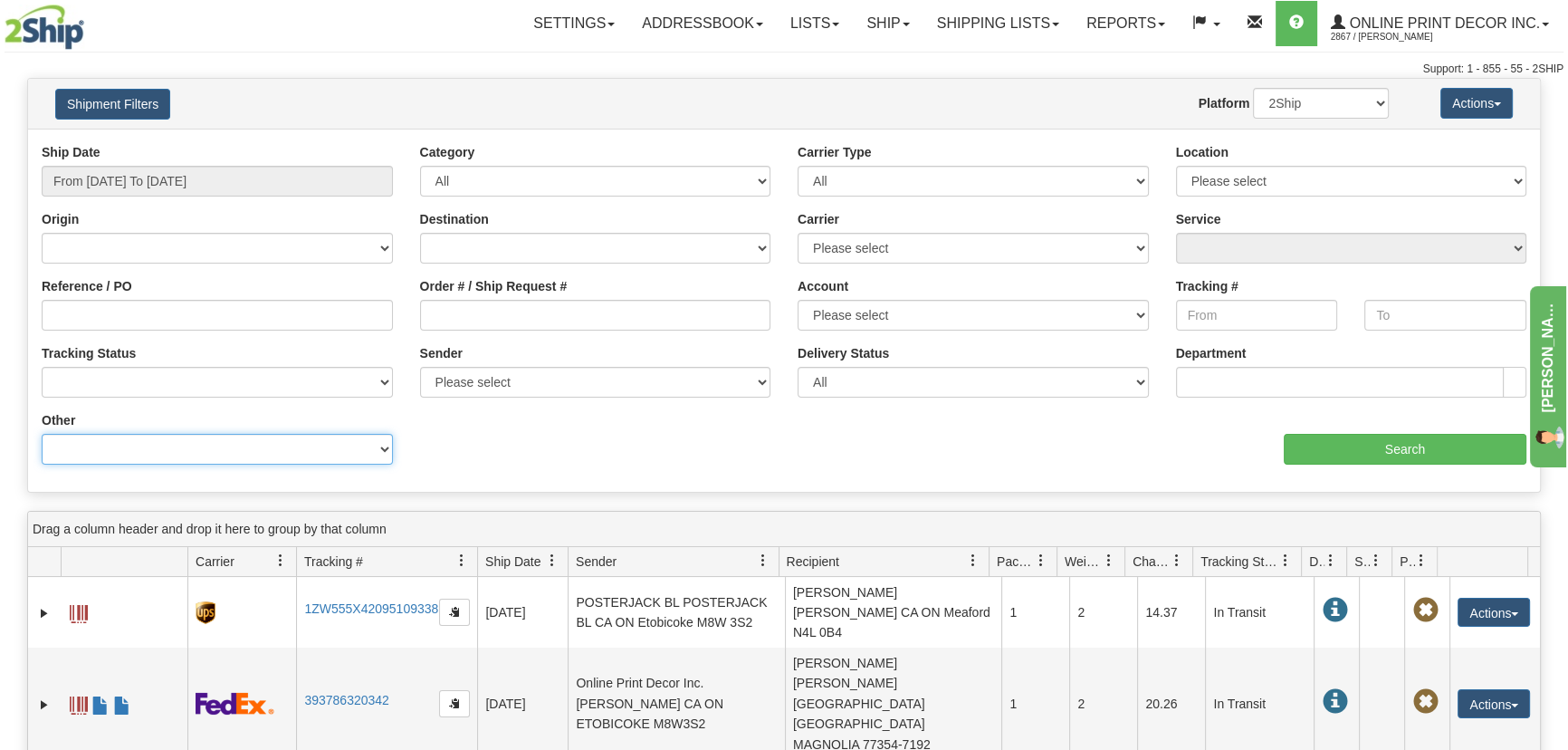
select select "Recipient_ZIP"
click at [42, 434] on select "Billing Account # Billing Type BOL # (LTL) Commodity Or Documents Consolidation…" at bounding box center [218, 450] width 352 height 31
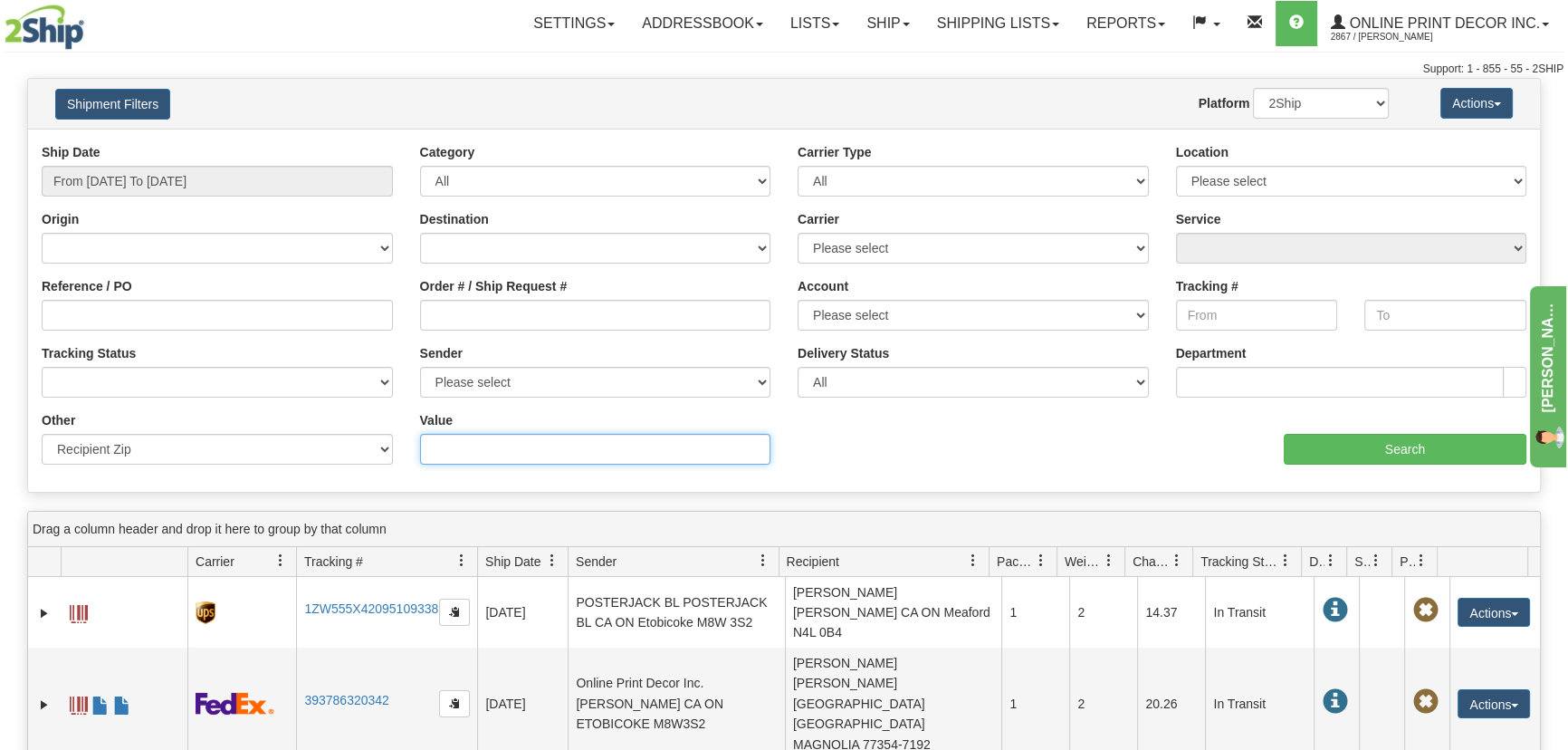
click at [473, 443] on input "Value" at bounding box center [596, 450] width 352 height 31
paste input "T1W 1K6"
type input "T1W 1K6"
click at [1360, 424] on div "aaa Search" at bounding box center [1162, 438] width 756 height 54
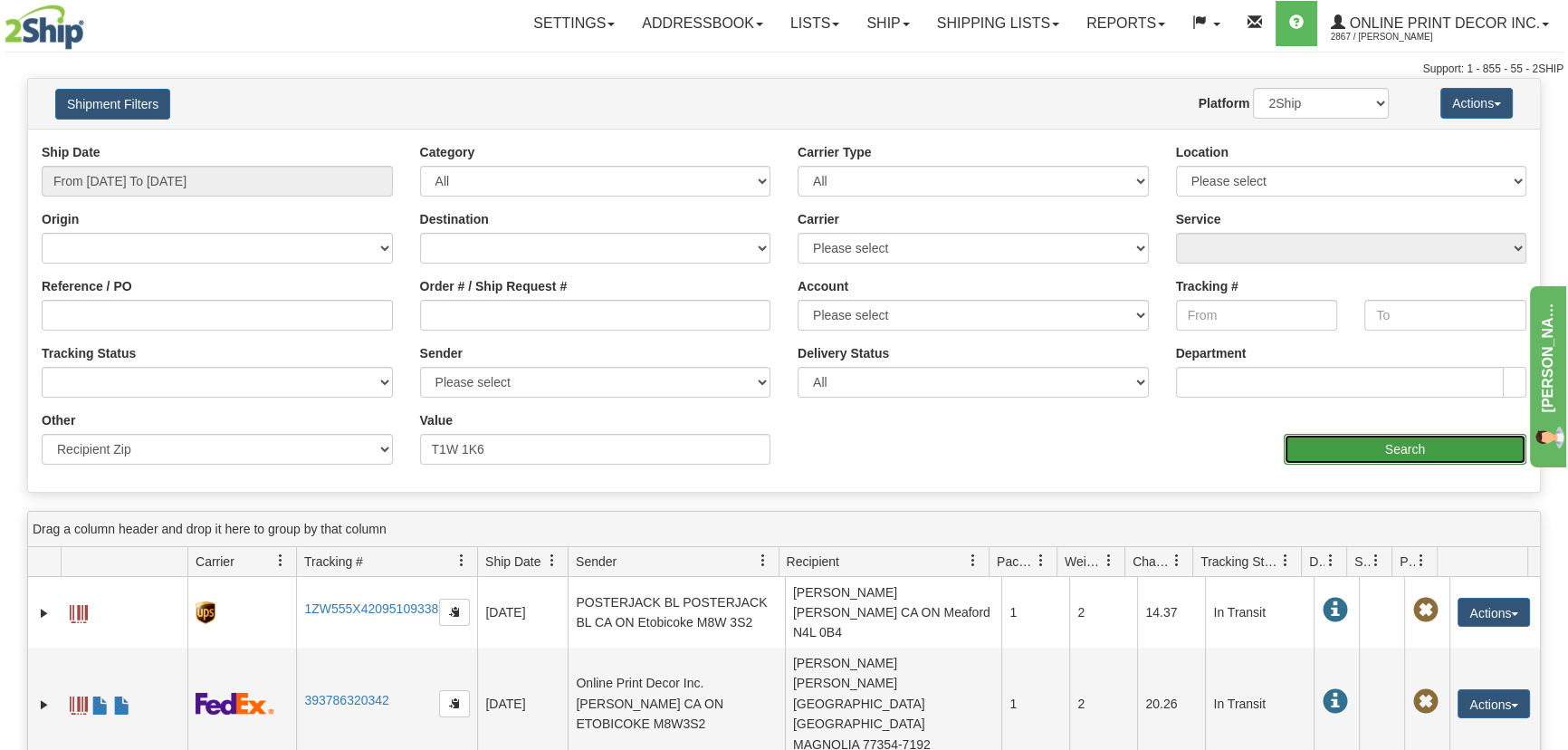
click at [1368, 451] on input "Search" at bounding box center [1406, 450] width 243 height 31
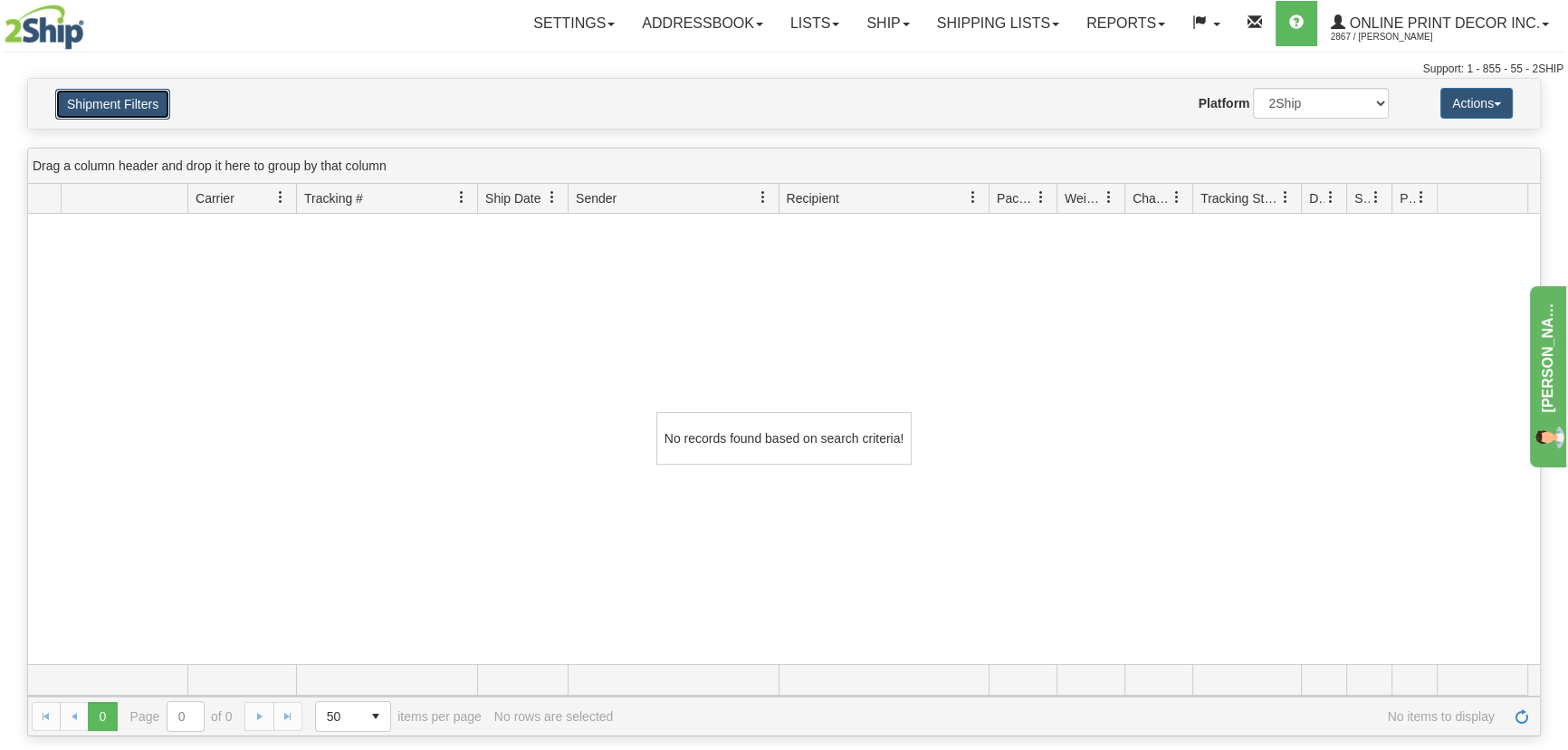
click at [98, 118] on button "Shipment Filters" at bounding box center [112, 104] width 115 height 31
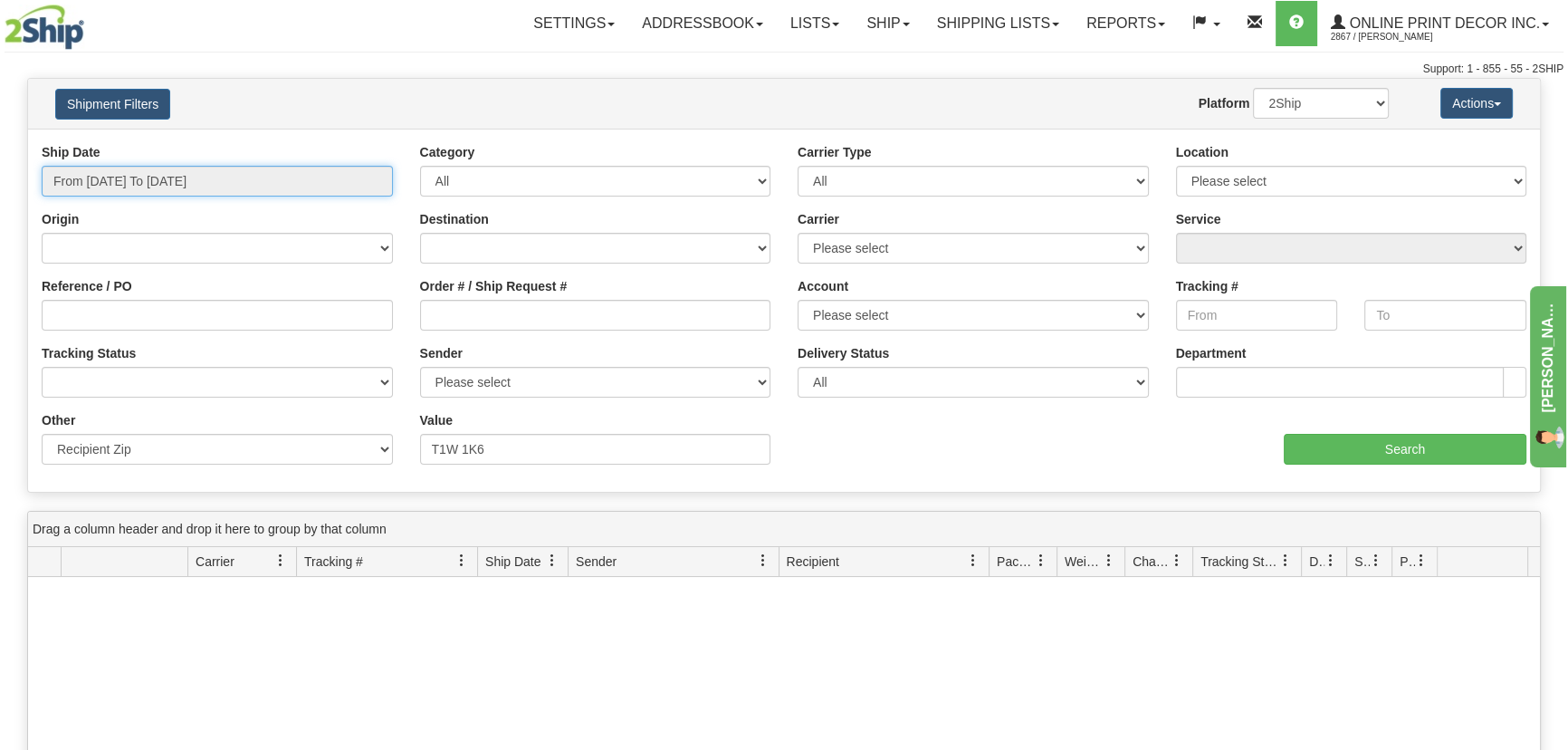
click at [118, 167] on input "From 10/01/2025 To 10/02/2025" at bounding box center [218, 181] width 352 height 31
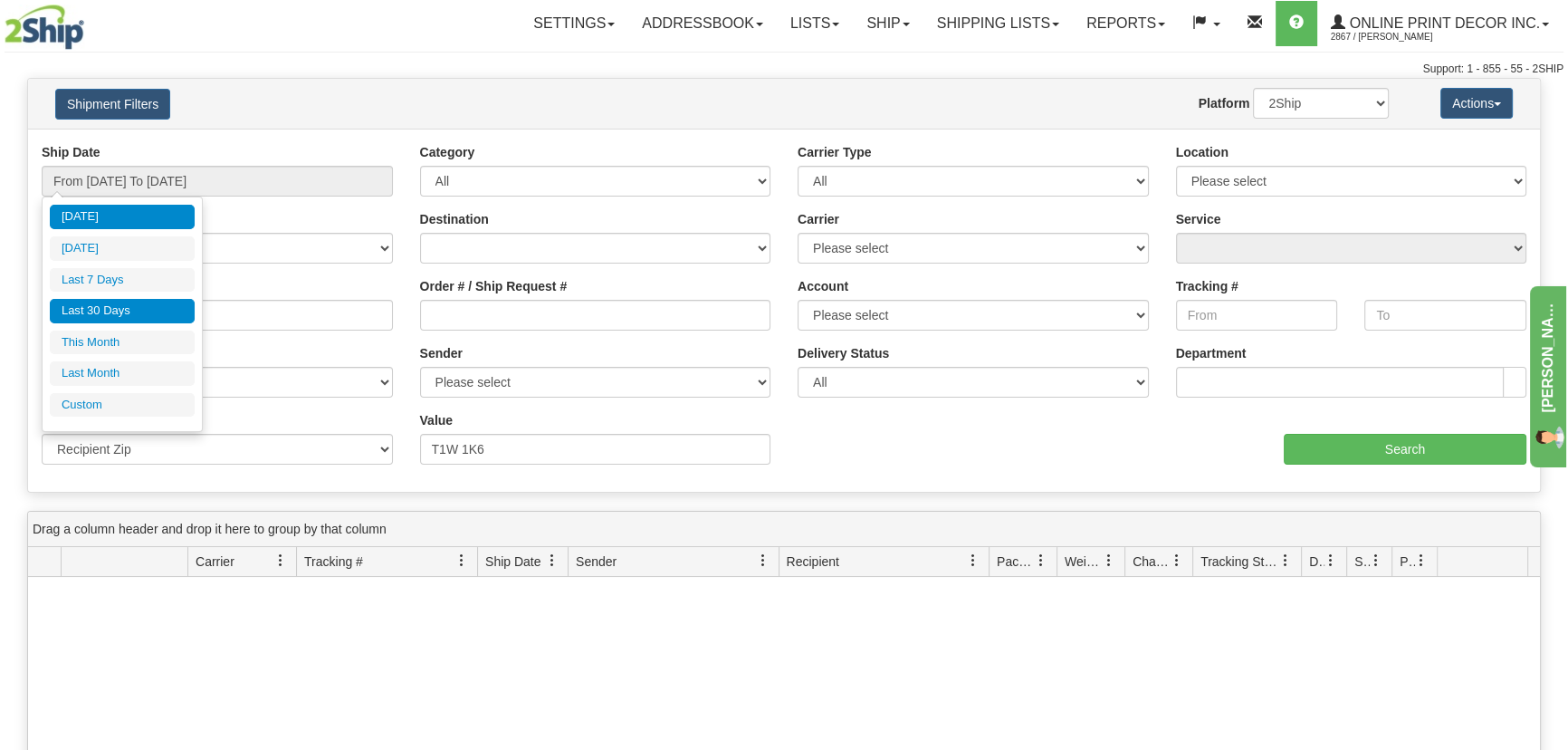
click at [140, 308] on li "Last 30 Days" at bounding box center [122, 311] width 145 height 24
type input "From 09/03/2025 To 10/02/2025"
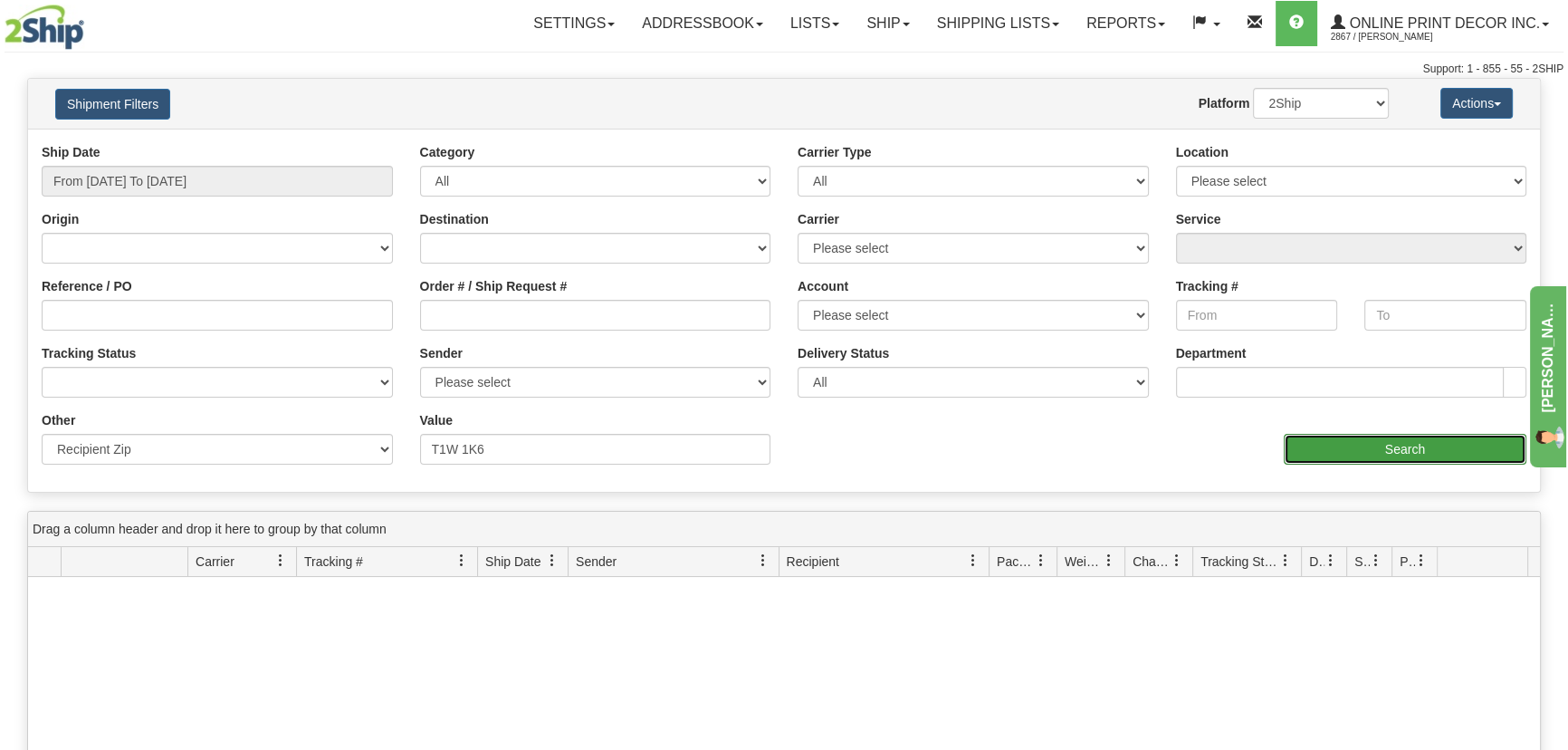
click at [1373, 454] on input "Search" at bounding box center [1406, 450] width 243 height 31
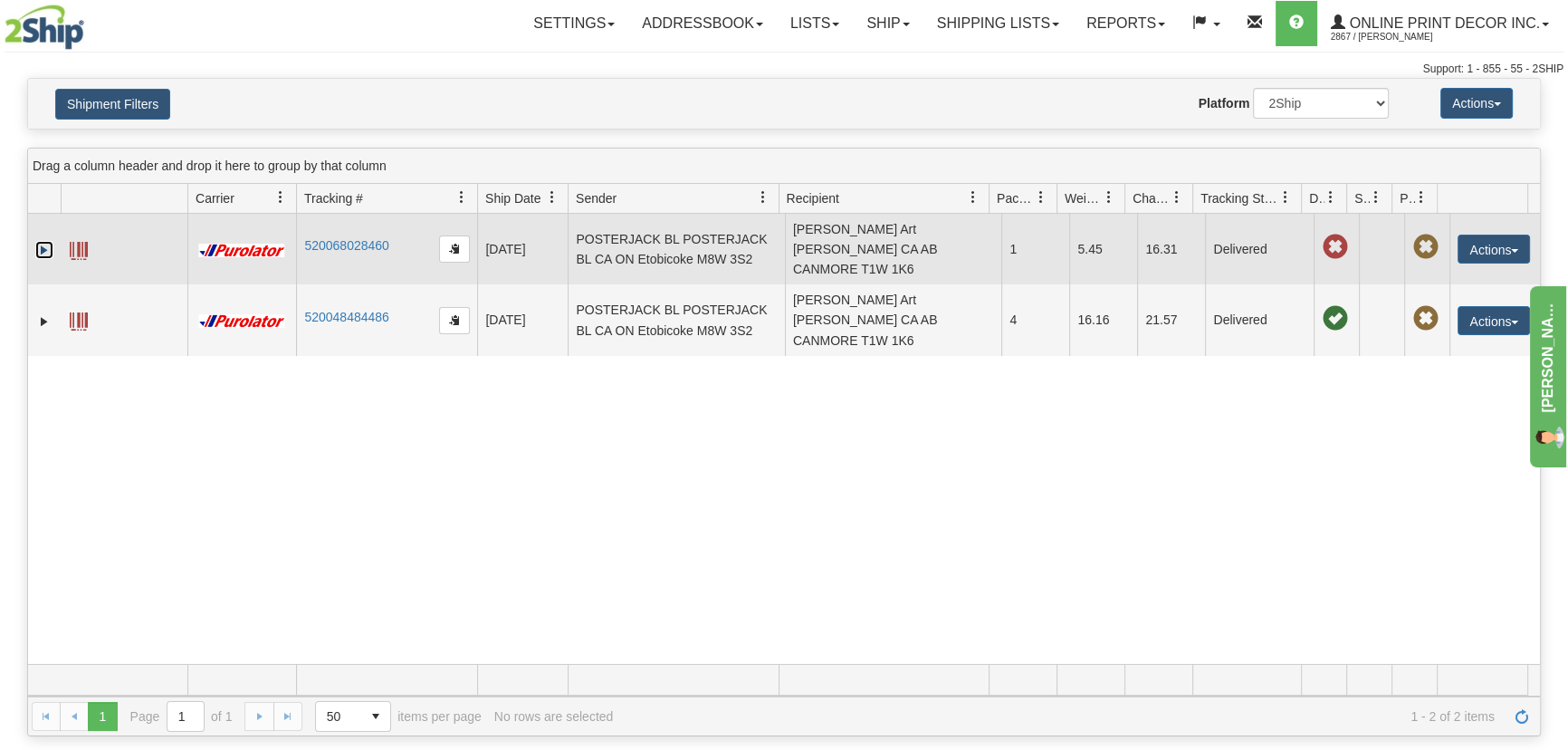
click at [35, 245] on link "Expand" at bounding box center [44, 250] width 18 height 18
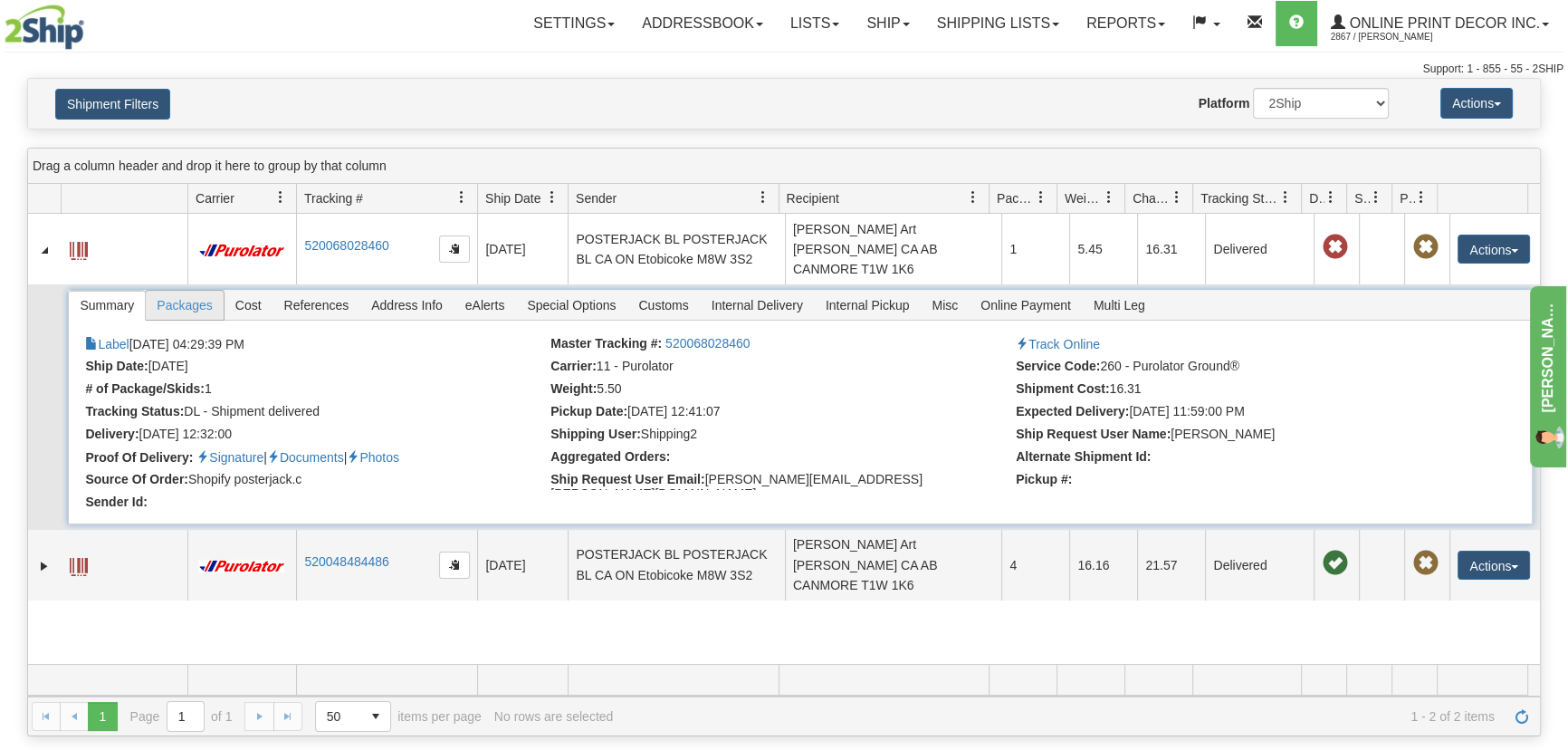
click at [184, 308] on span "Packages" at bounding box center [184, 306] width 77 height 29
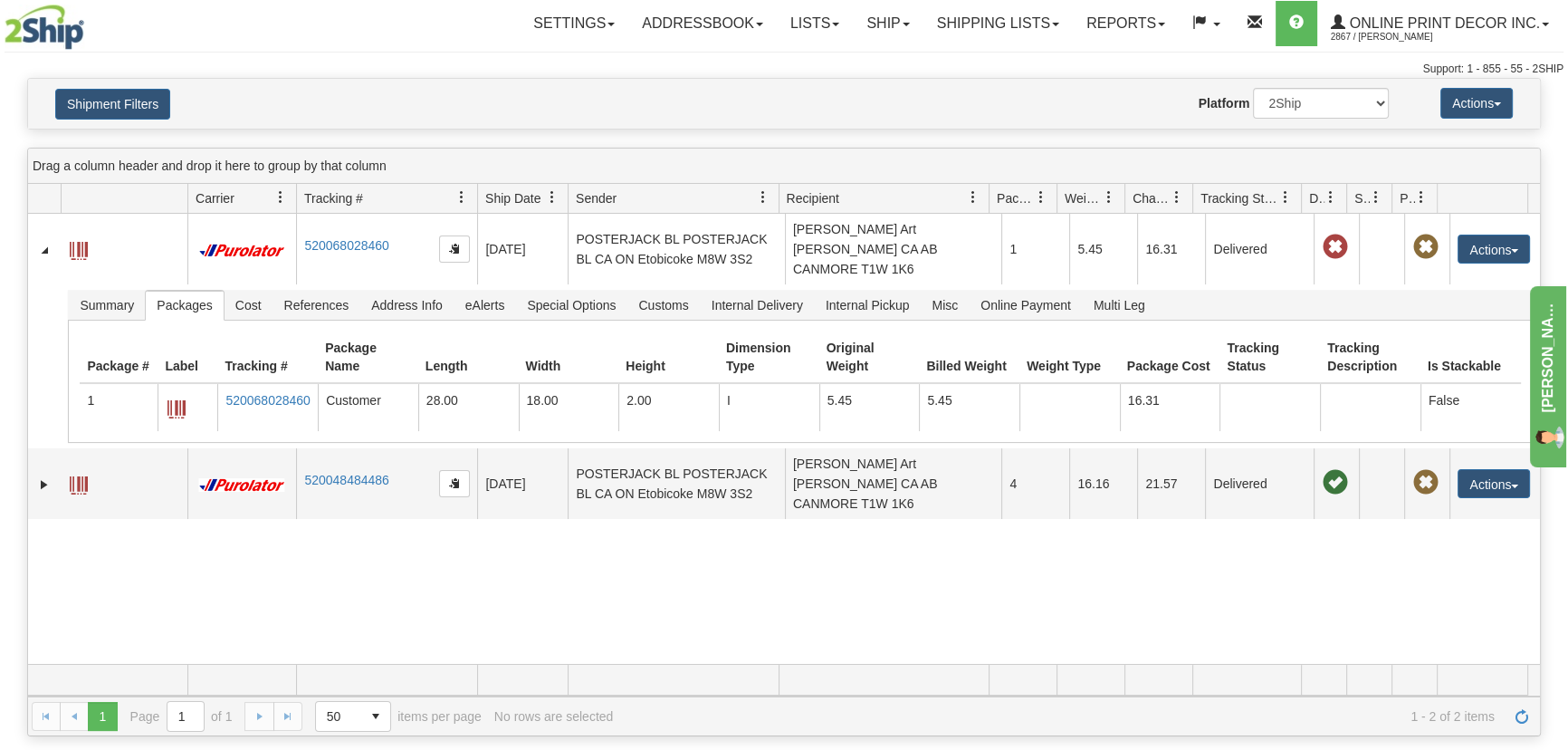
drag, startPoint x: 1625, startPoint y: 492, endPoint x: 1631, endPoint y: 483, distance: 10.8
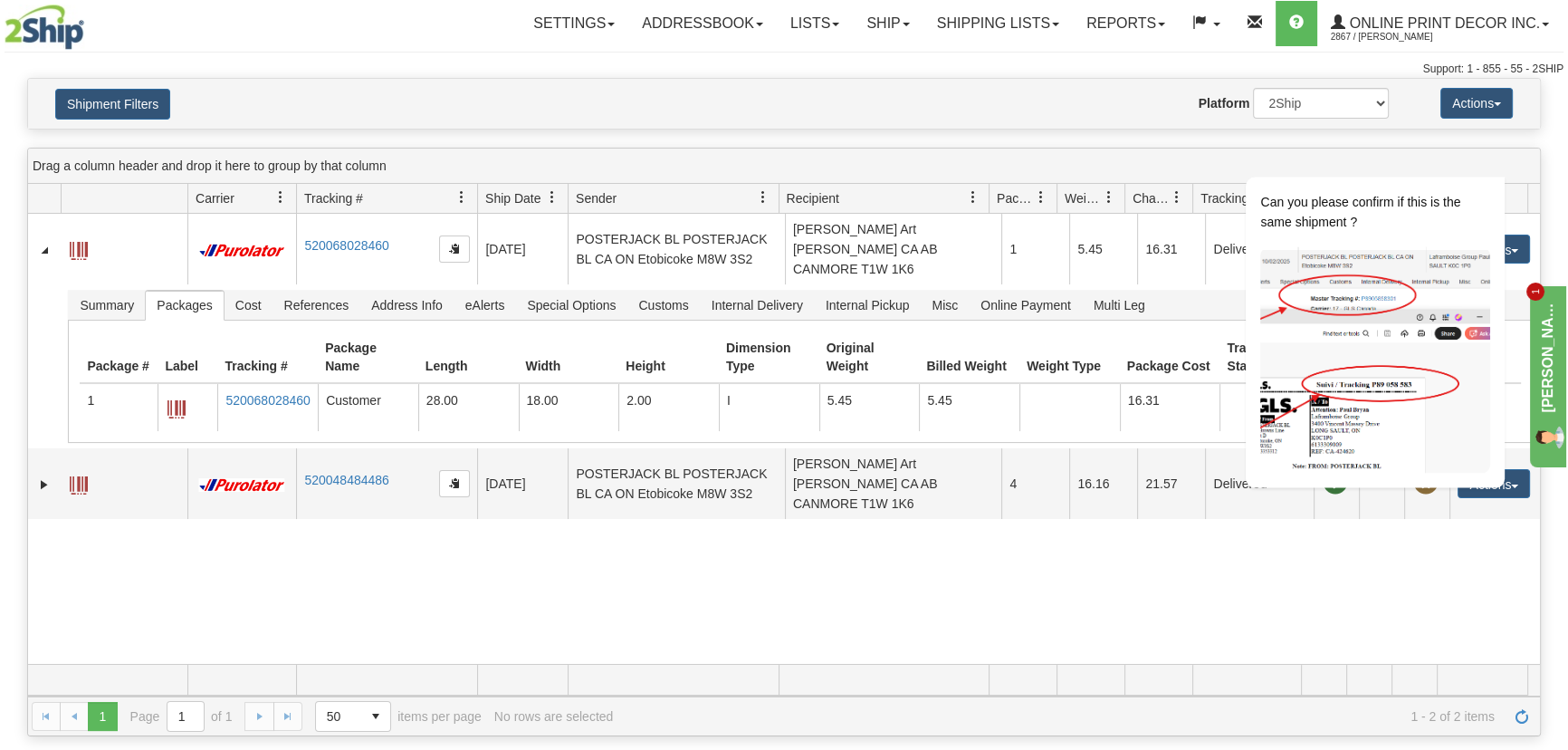
drag, startPoint x: 1638, startPoint y: 486, endPoint x: 1637, endPoint y: 474, distance: 12.0
click at [986, 26] on link "Shipping lists" at bounding box center [998, 24] width 150 height 45
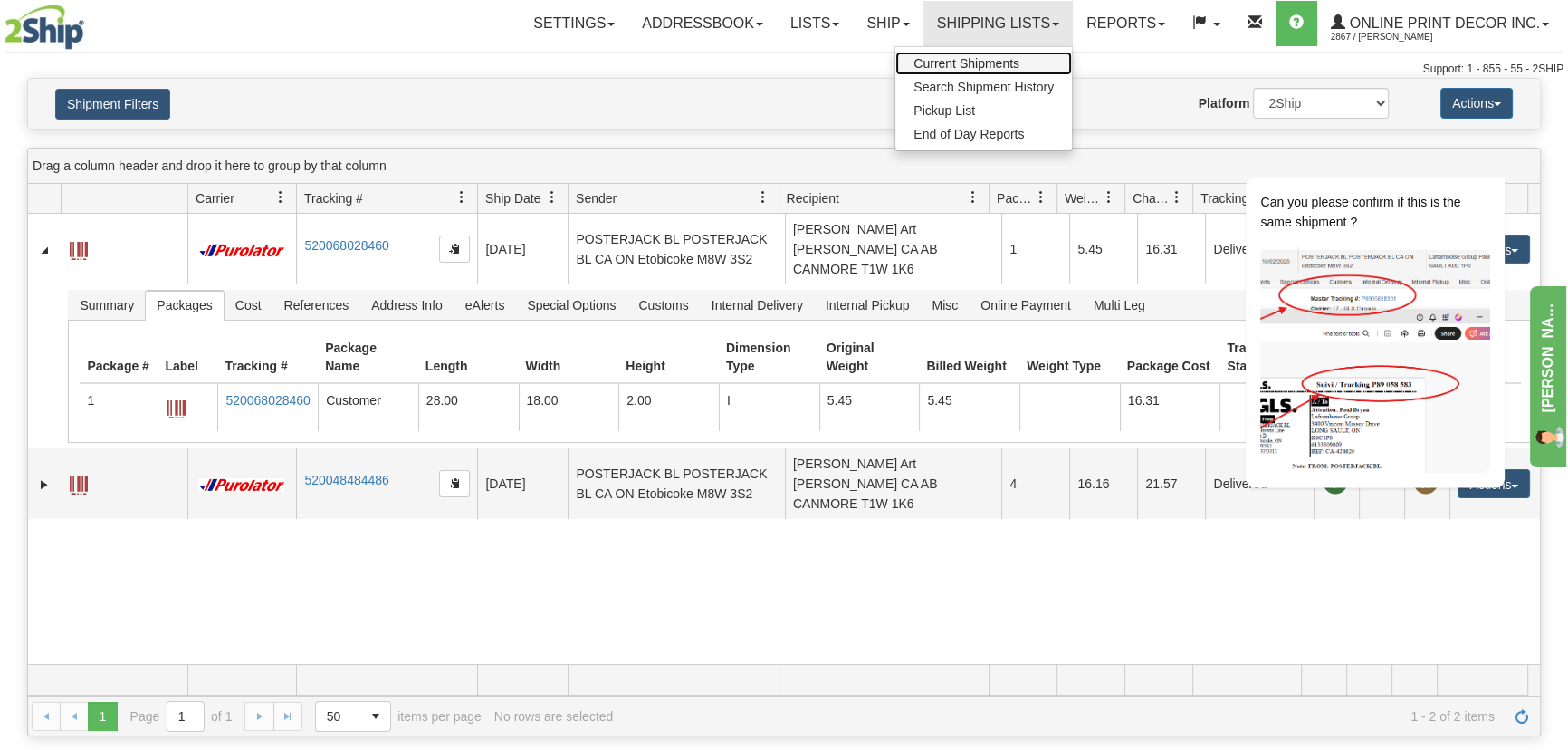
click at [992, 61] on span "Current Shipments" at bounding box center [966, 63] width 106 height 15
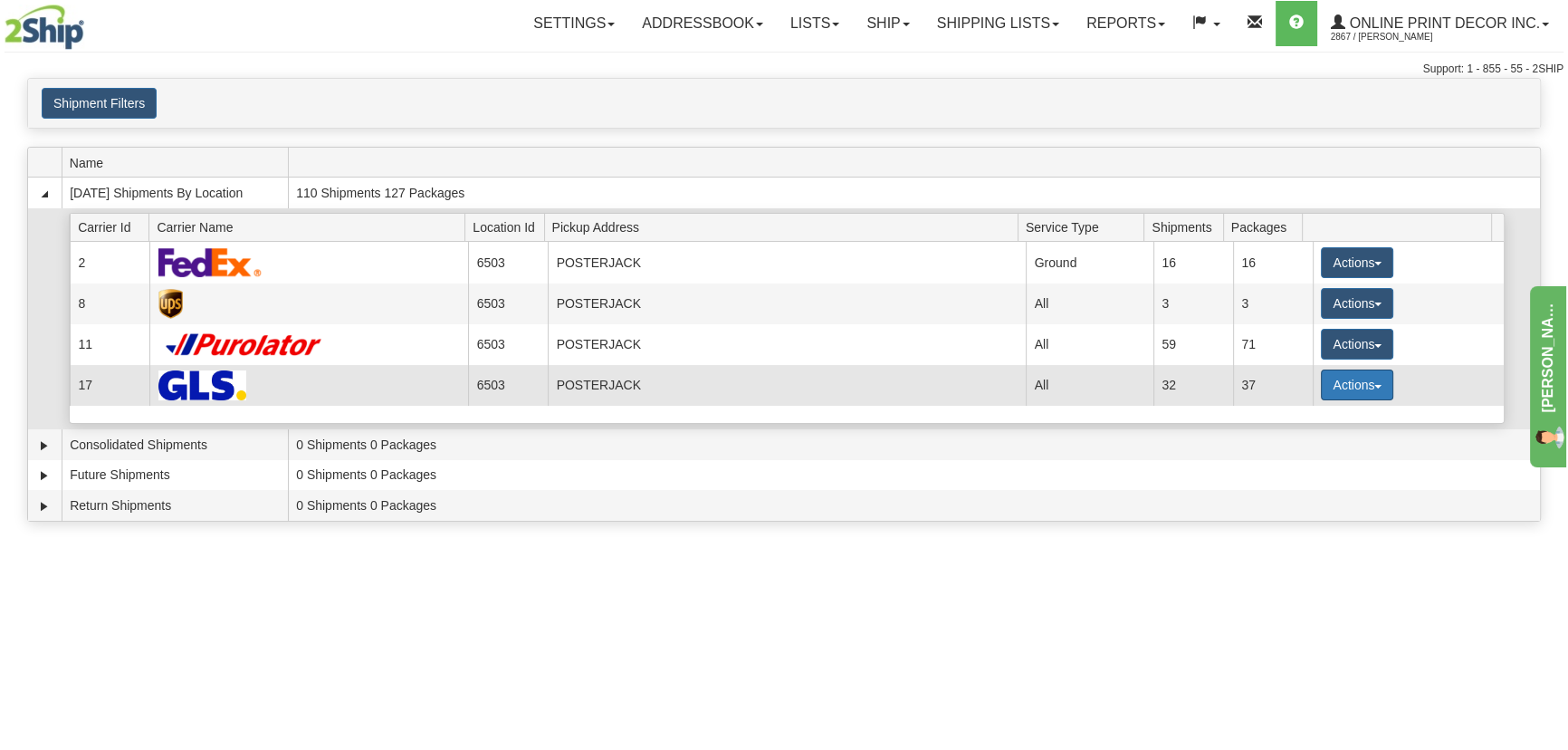
click at [1359, 389] on button "Actions" at bounding box center [1358, 385] width 73 height 31
click at [1343, 413] on link "Details" at bounding box center [1321, 420] width 145 height 24
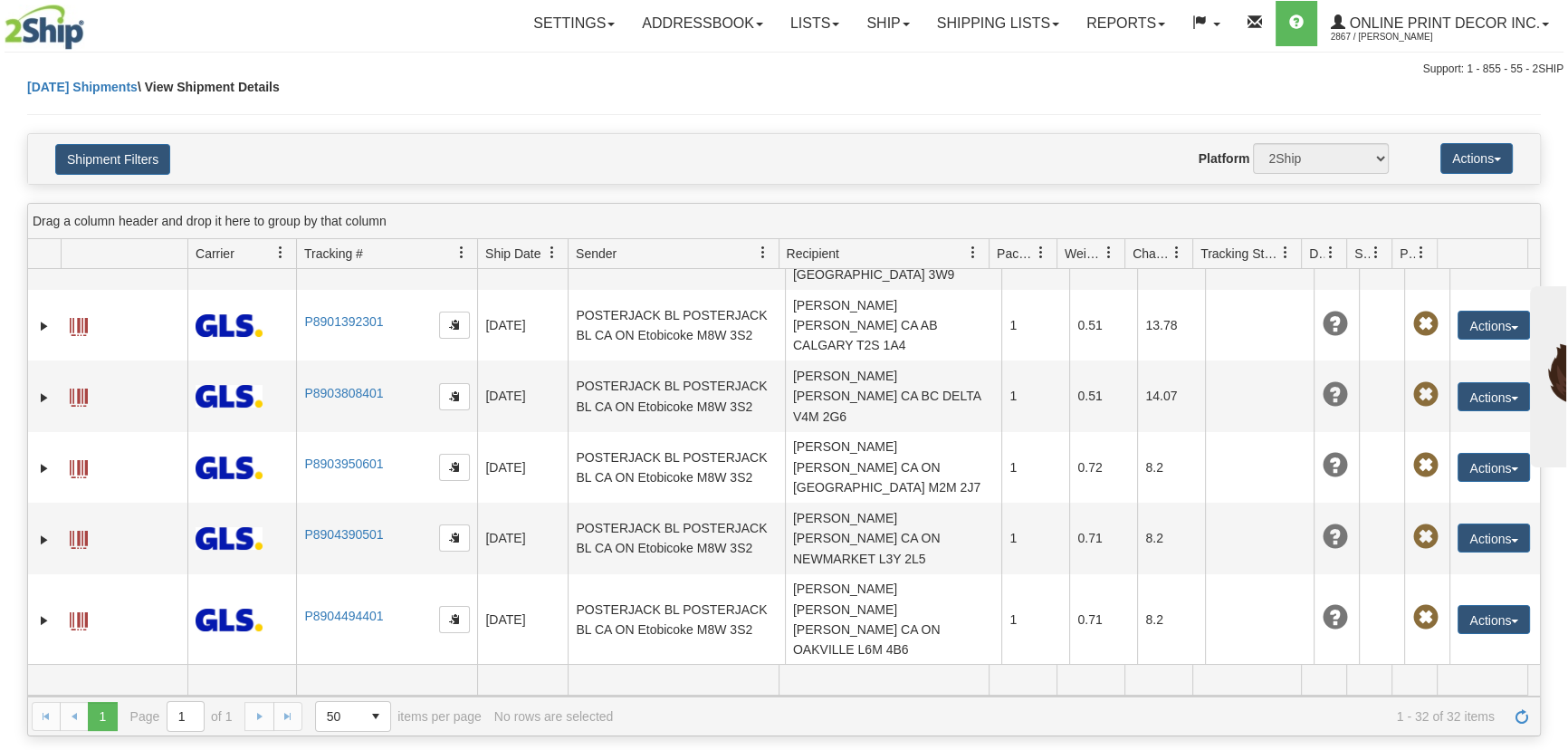
scroll to position [1411, 0]
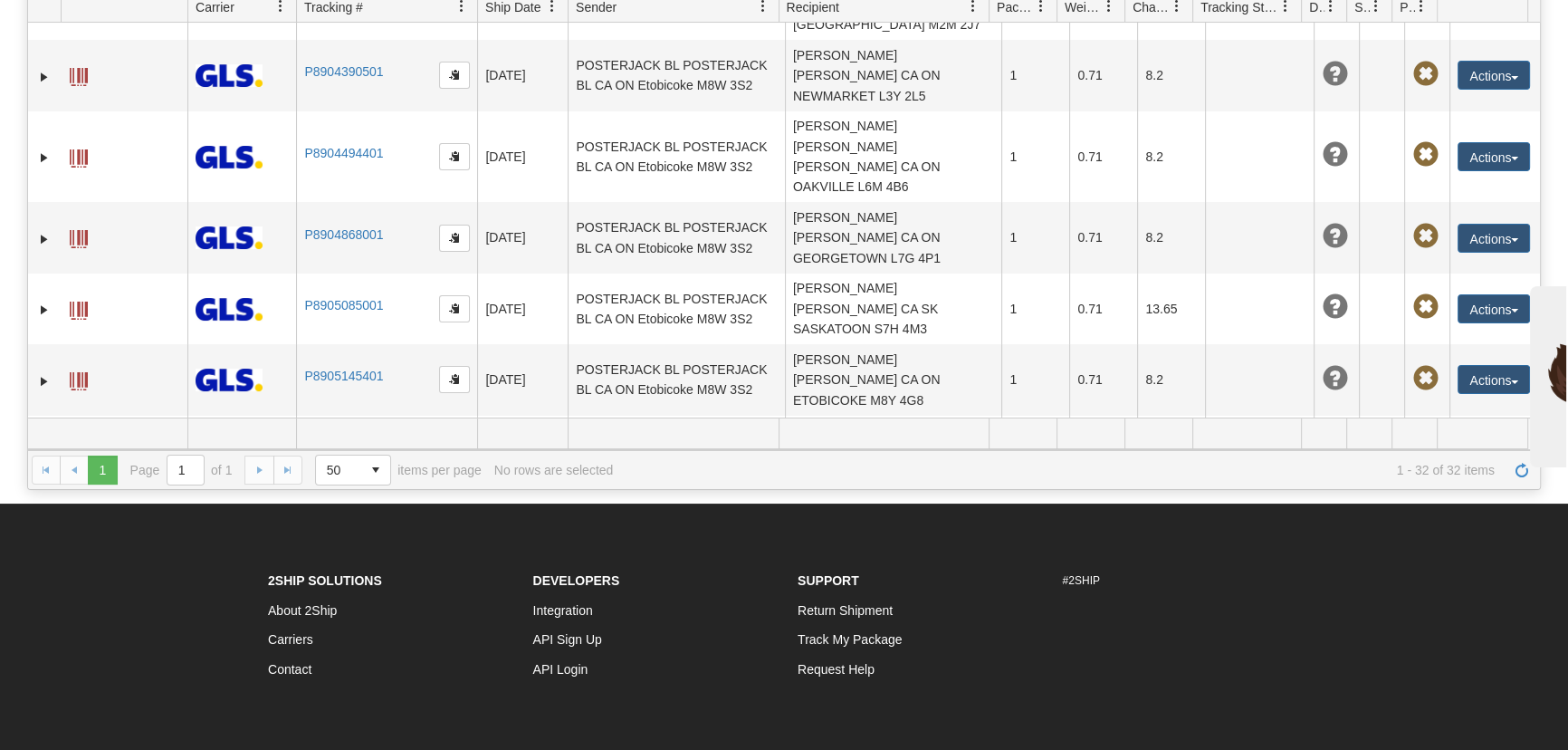
scroll to position [1632, 0]
